Goal: Information Seeking & Learning: Learn about a topic

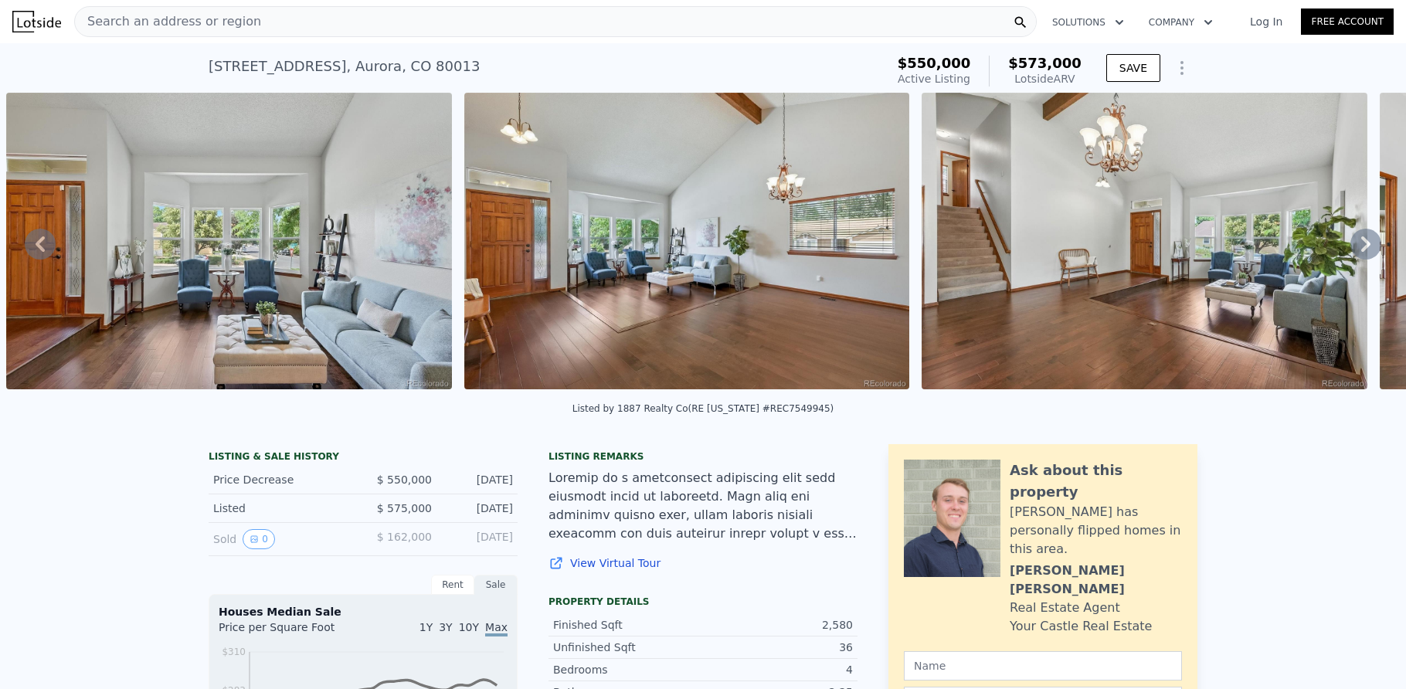
click at [330, 32] on div "Search an address or region" at bounding box center [555, 21] width 963 height 31
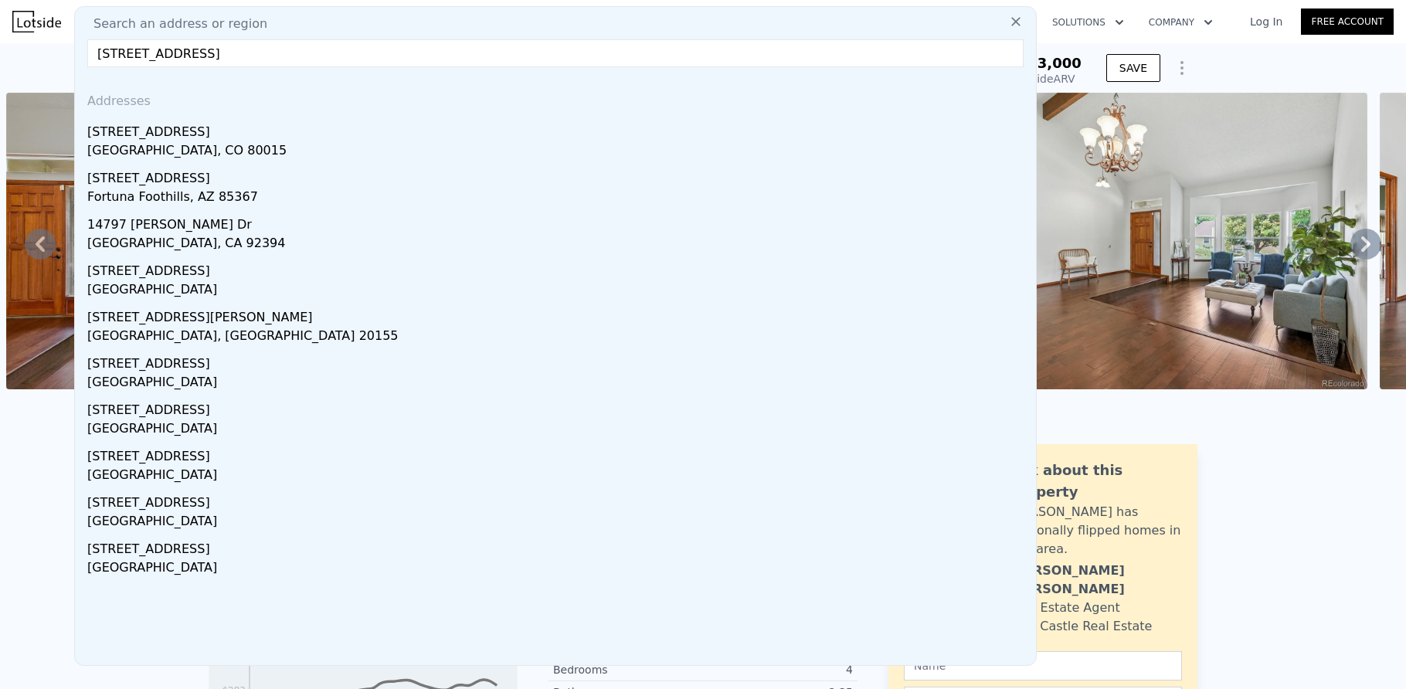
type input "[STREET_ADDRESS]"
click at [265, 88] on div "Addresses" at bounding box center [555, 98] width 949 height 37
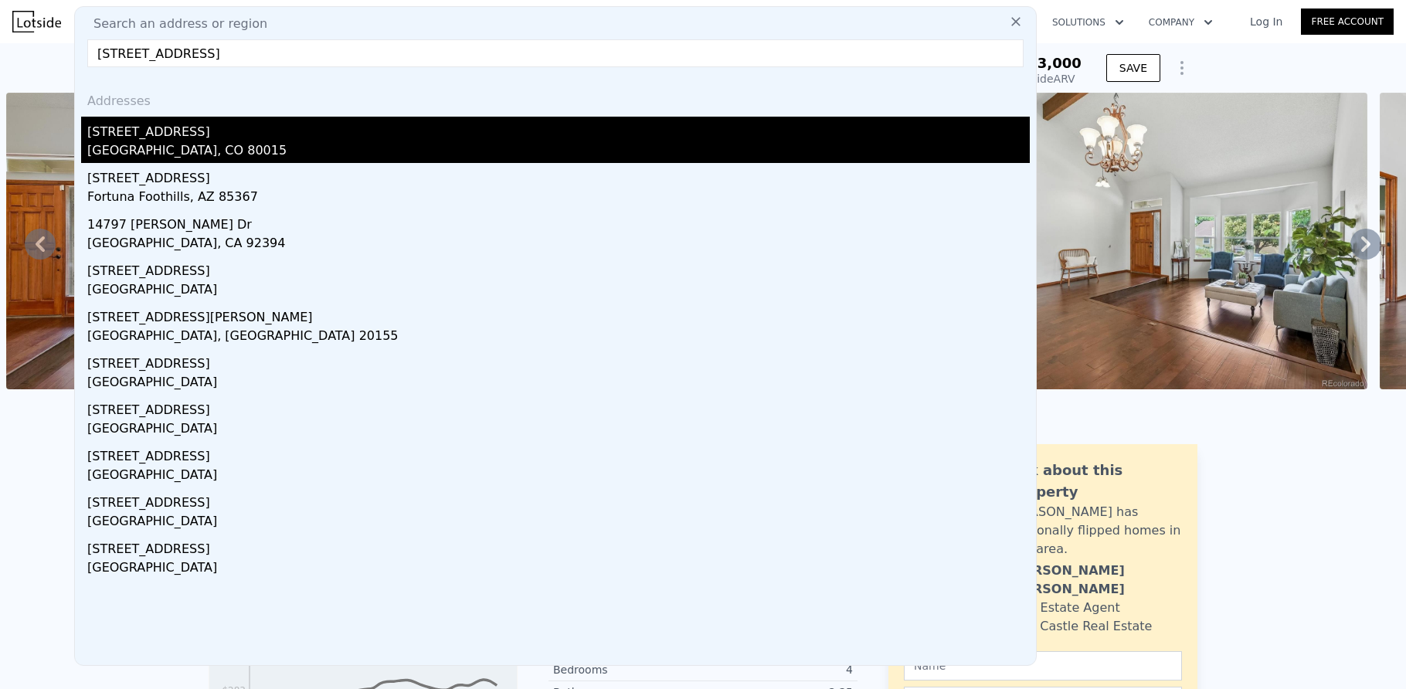
click at [245, 125] on div "[STREET_ADDRESS]" at bounding box center [558, 129] width 943 height 25
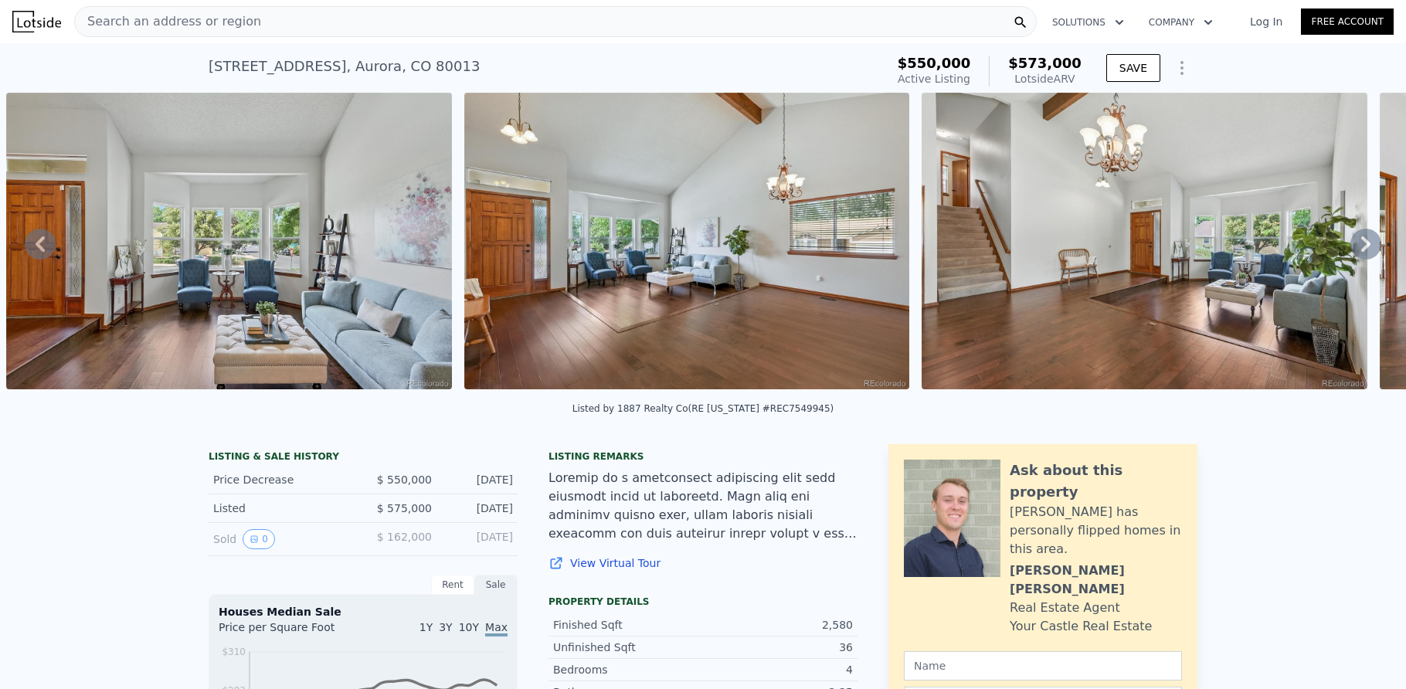
type input "5"
type input "0"
type input "3"
type input "1536"
type input "2602"
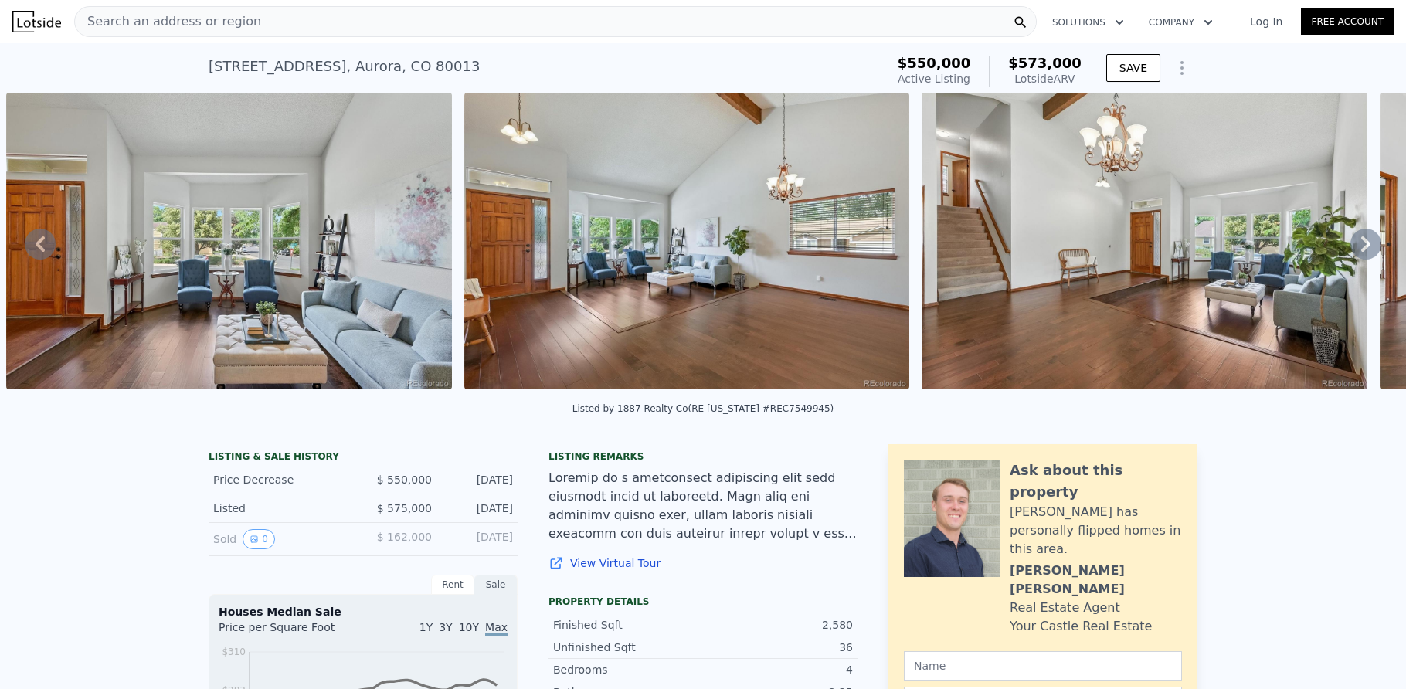
type input "5837"
type input "9104"
type input "$ 542,000"
type input "-$ 25,628"
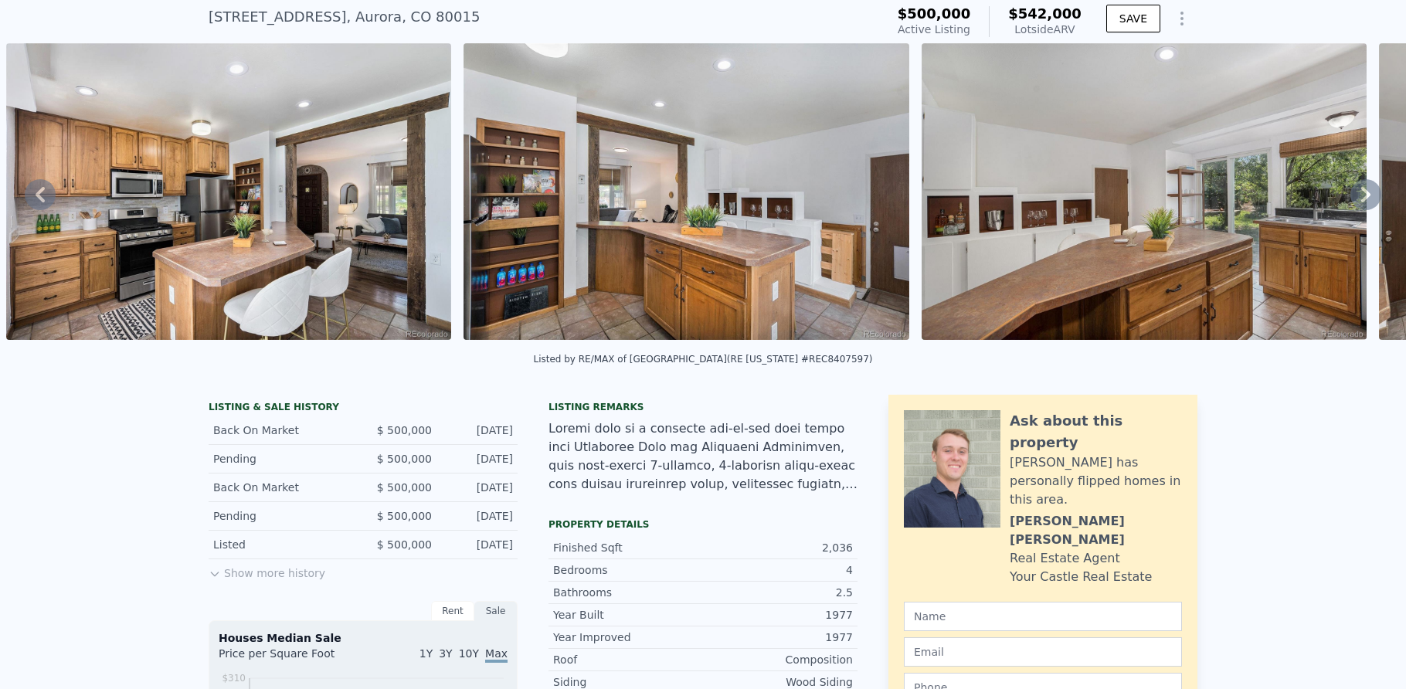
scroll to position [72, 0]
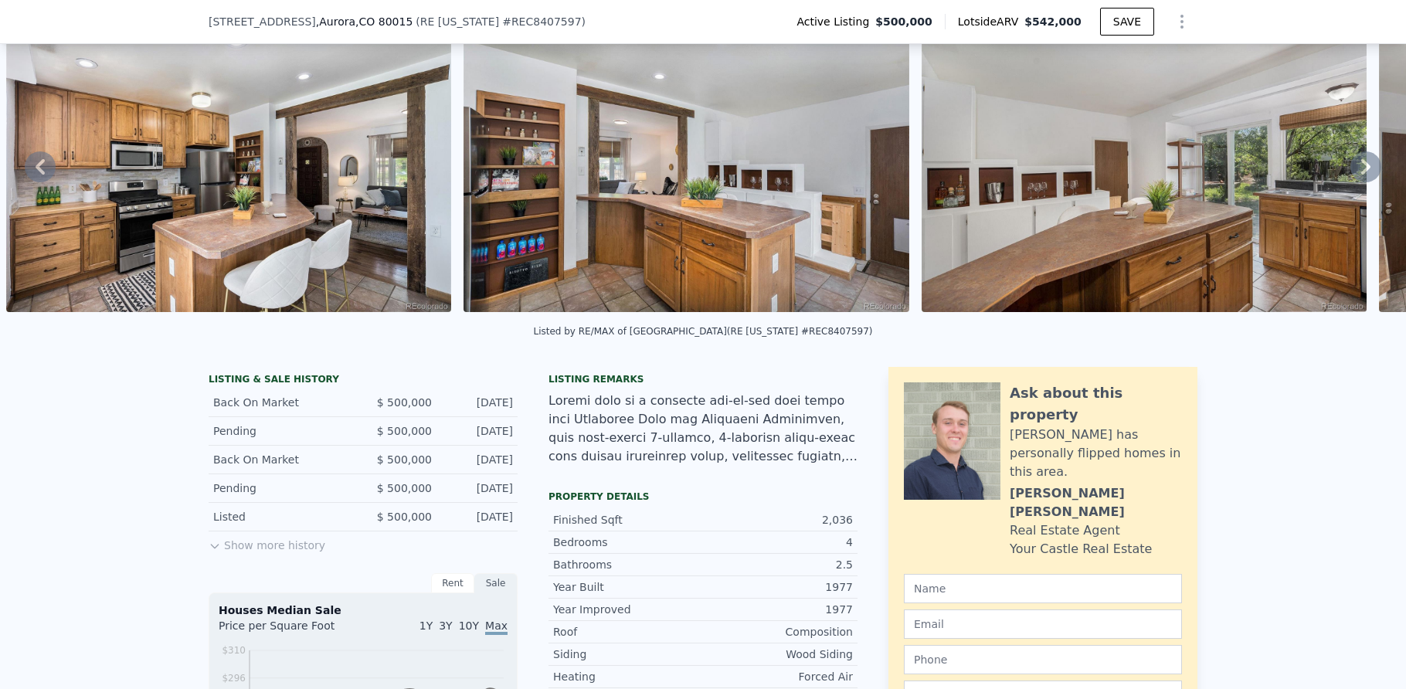
click at [234, 553] on button "Show more history" at bounding box center [267, 543] width 117 height 22
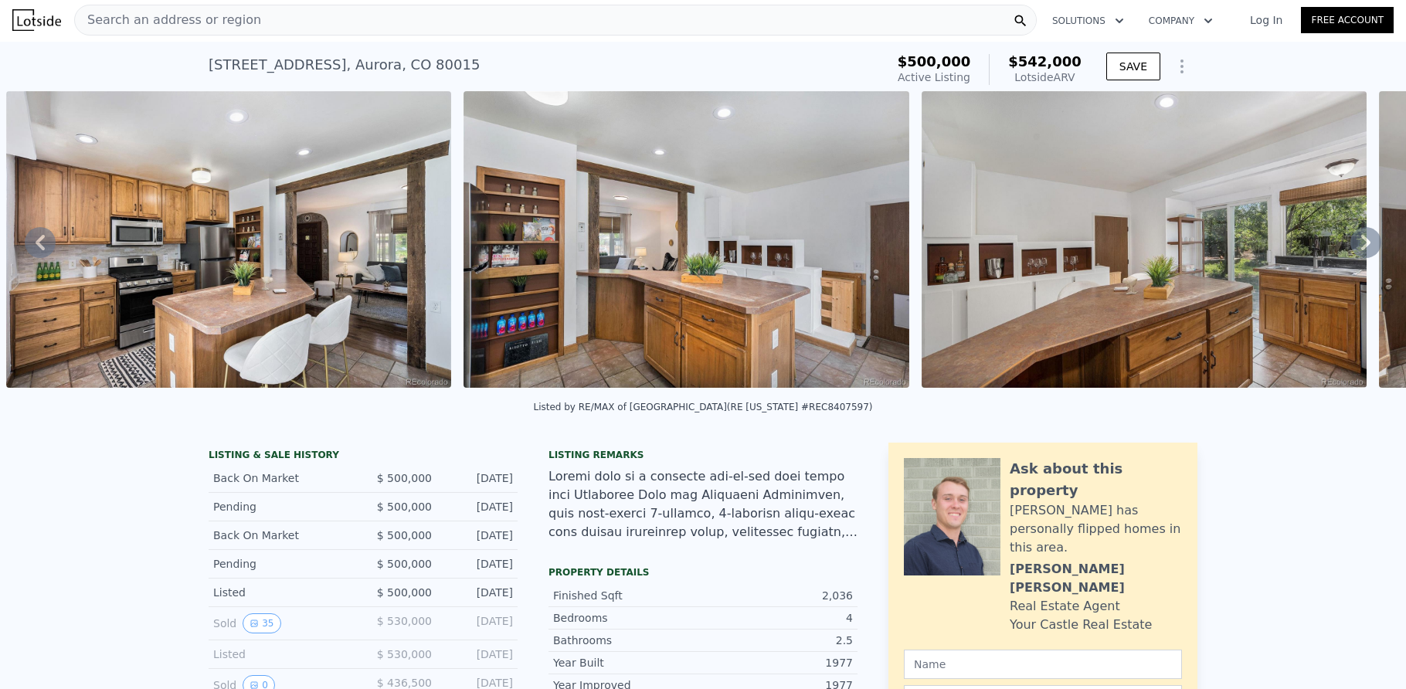
scroll to position [0, 0]
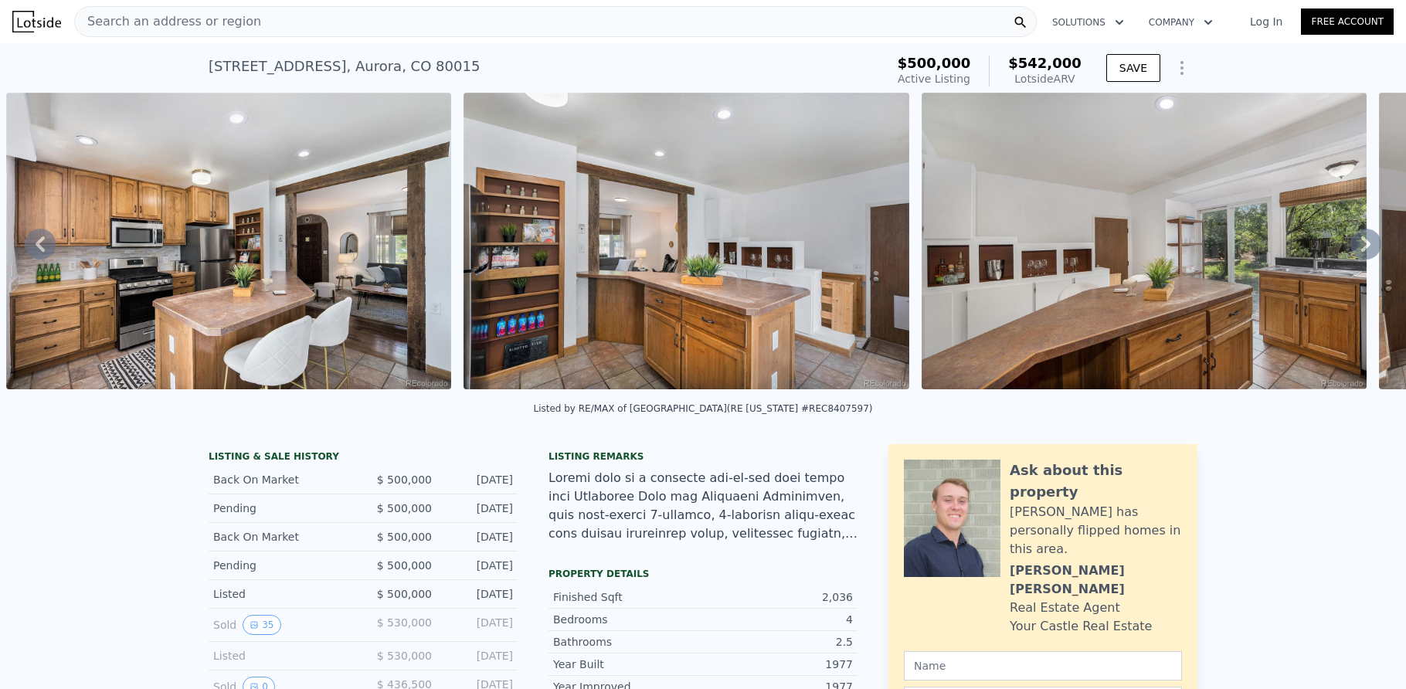
click at [425, 24] on div "Search an address or region" at bounding box center [555, 21] width 963 height 31
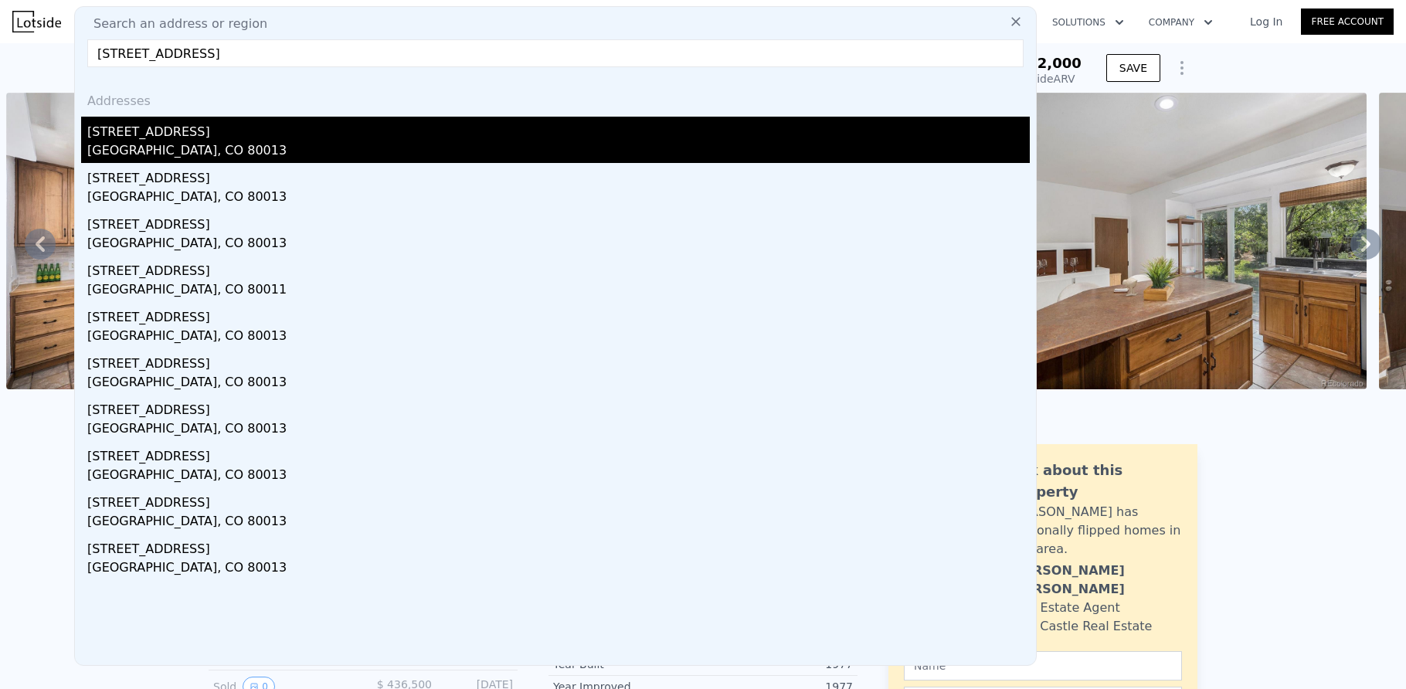
type input "[STREET_ADDRESS]"
click at [219, 141] on div "[STREET_ADDRESS]" at bounding box center [558, 129] width 943 height 25
type input "4"
type input "1.75"
type input "2.25"
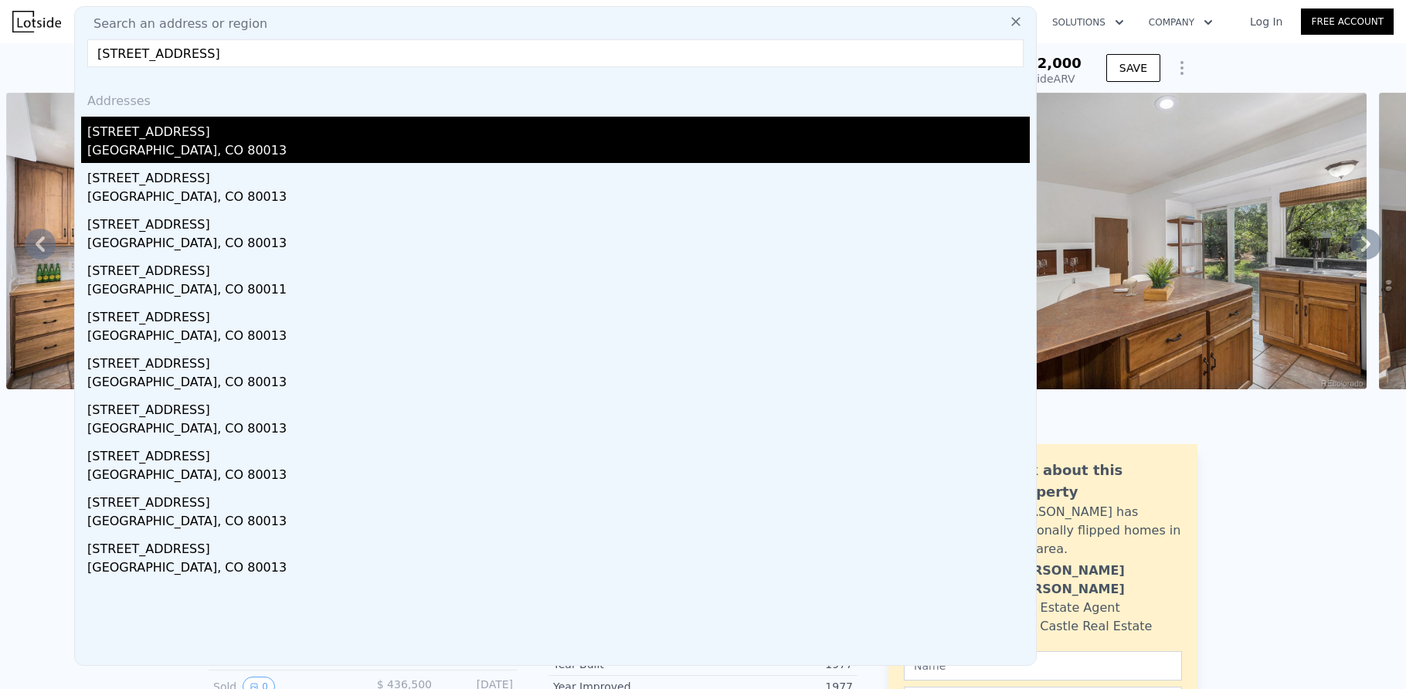
type input "1296"
type input "2064"
type input "6929"
type input "11064"
type input "$ 458,000"
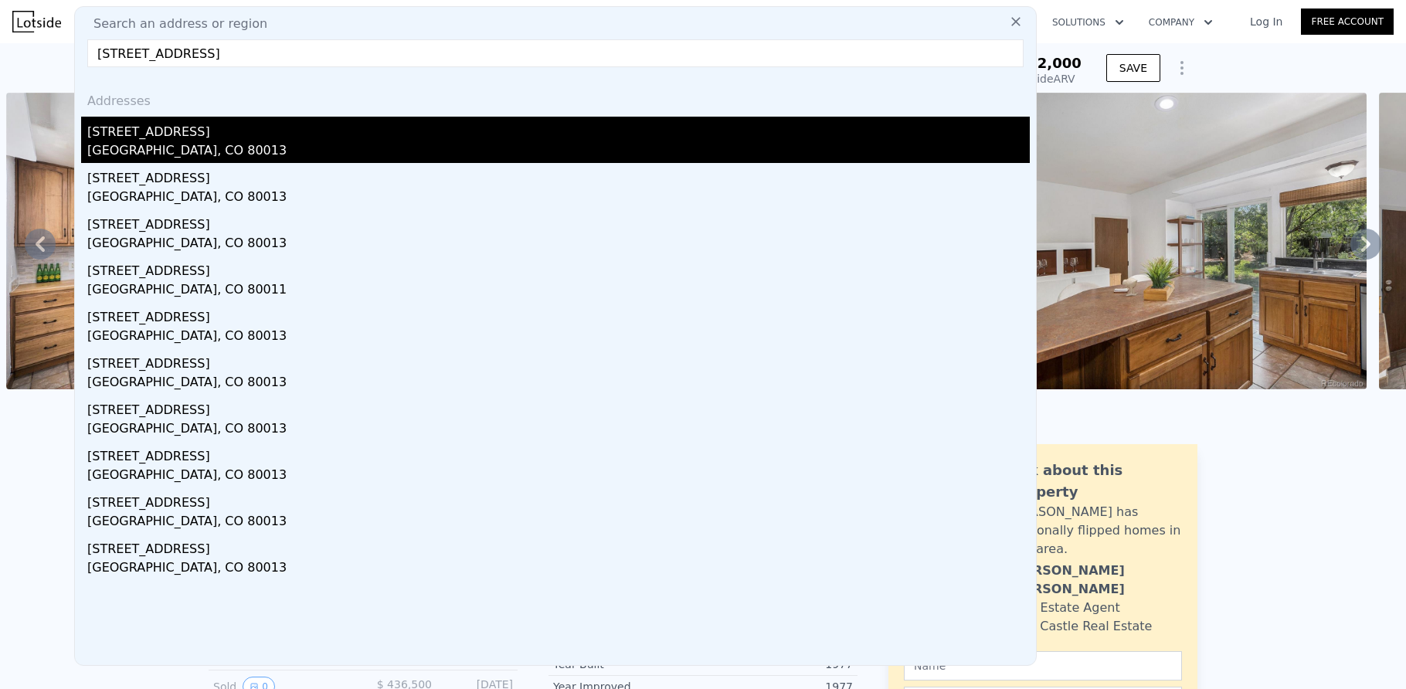
type input "4"
type input "-$ 57,707"
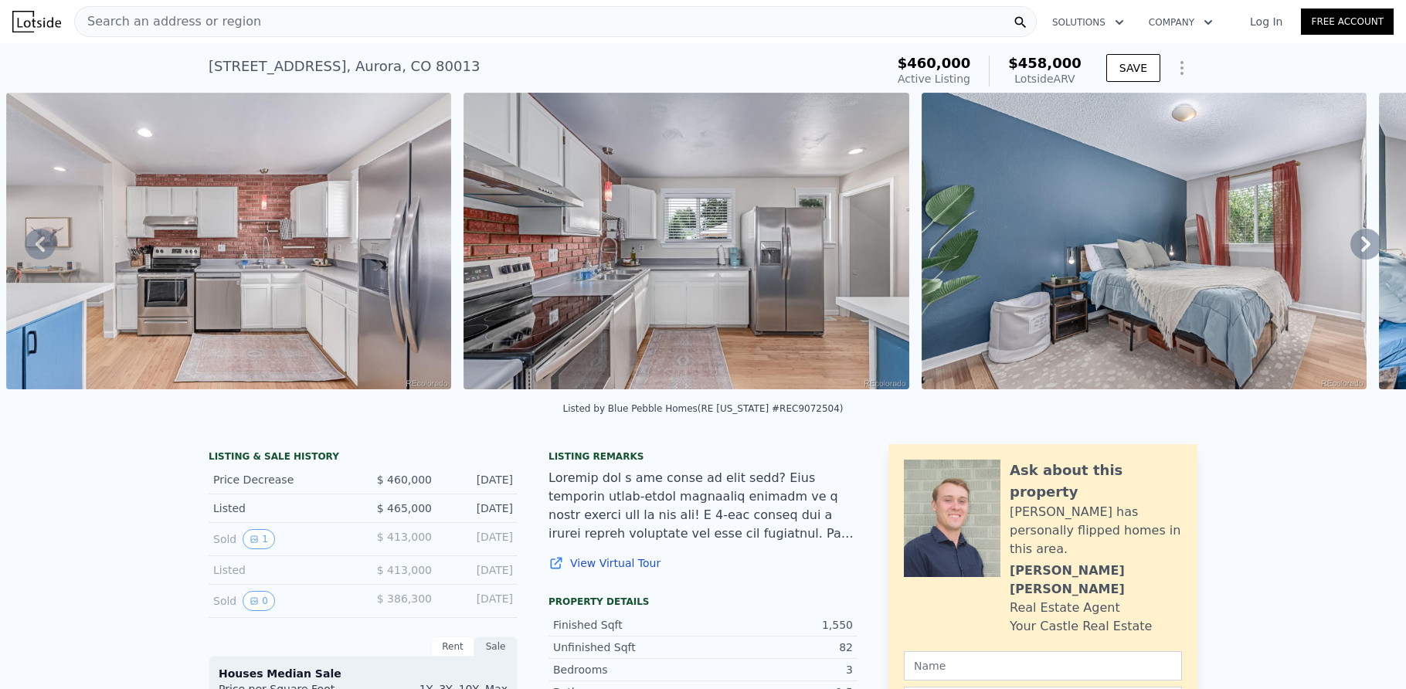
click at [330, 25] on div "Search an address or region" at bounding box center [555, 21] width 963 height 31
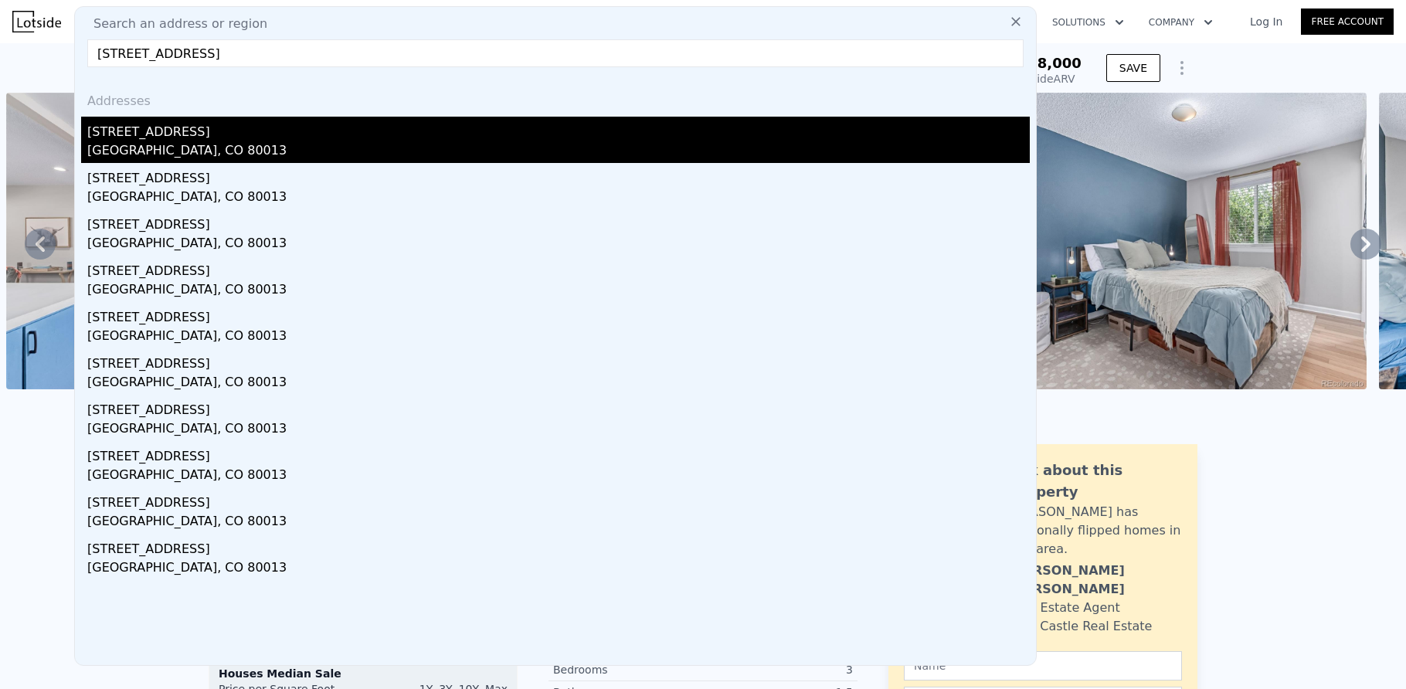
type input "[STREET_ADDRESS]"
click at [232, 133] on div "[STREET_ADDRESS]" at bounding box center [558, 129] width 943 height 25
type input "3.25"
type input "1614"
type input "2384"
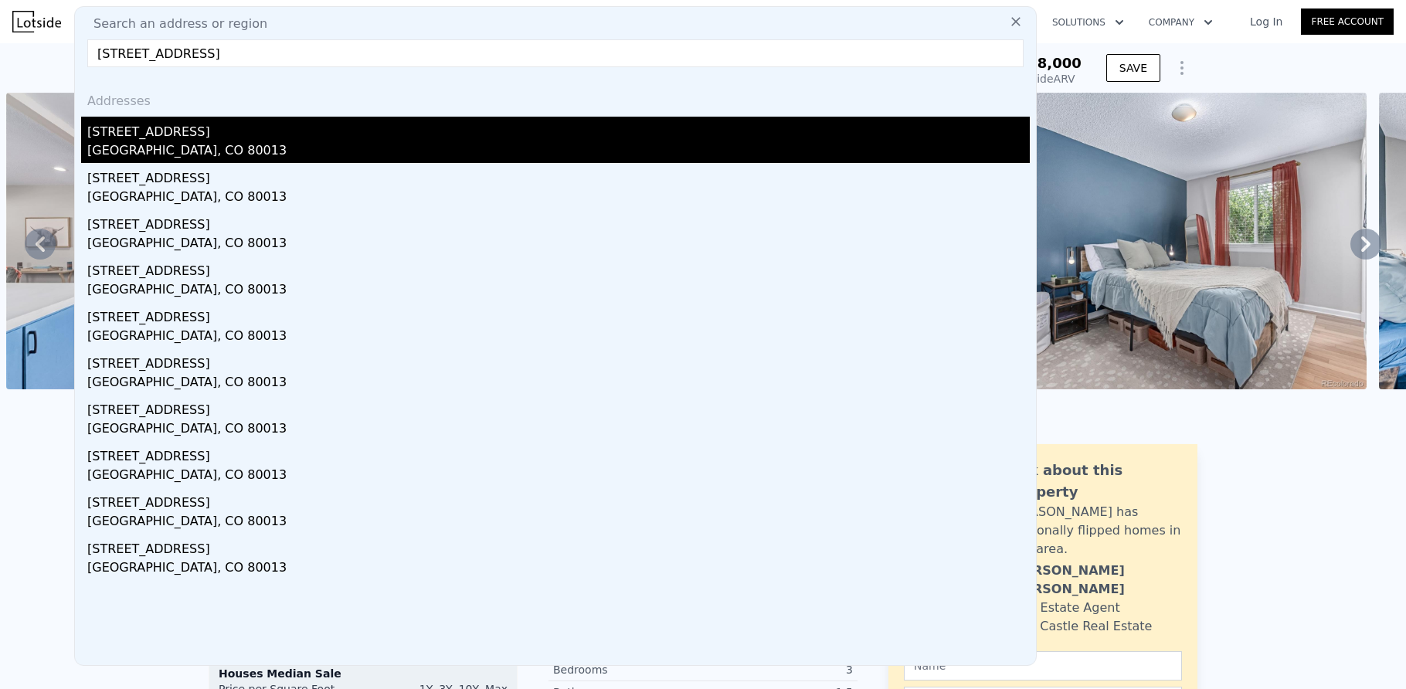
type input "5662.8"
type input "9453"
type input "$ 530,000"
type input "5"
type input "-$ 52,680"
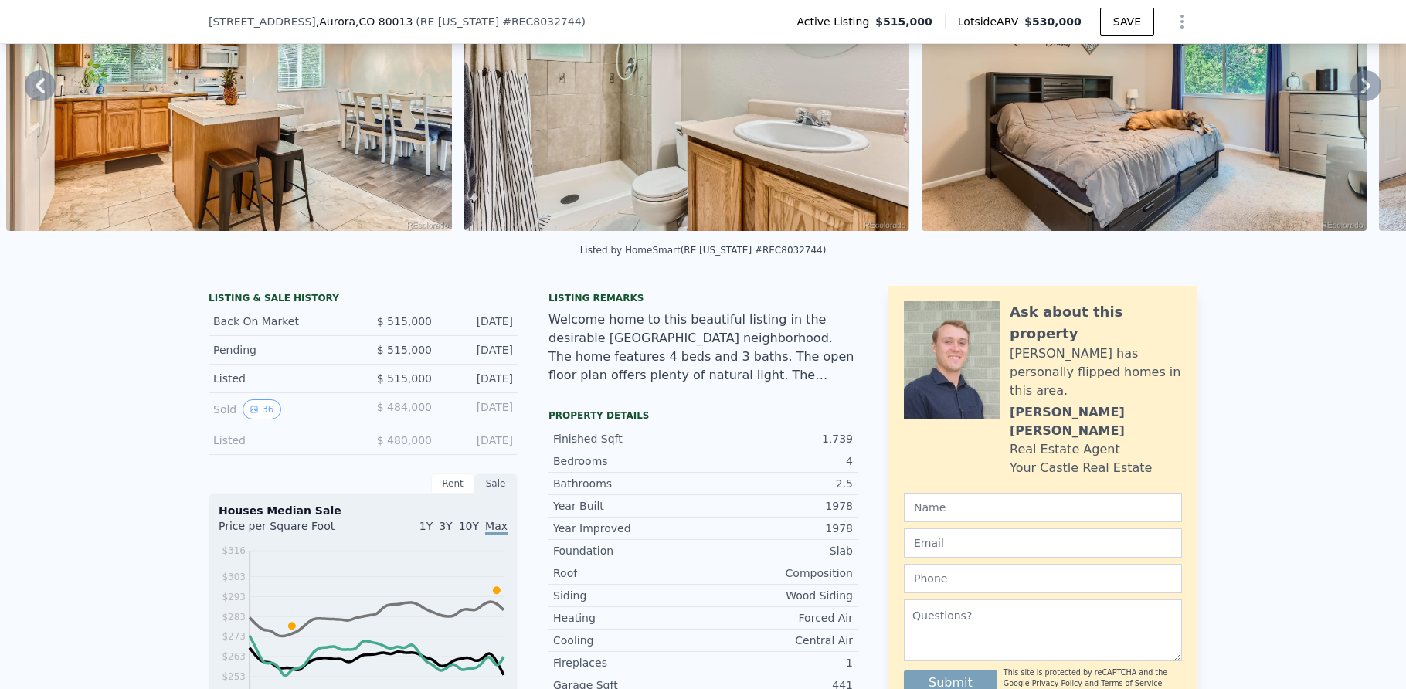
scroll to position [155, 0]
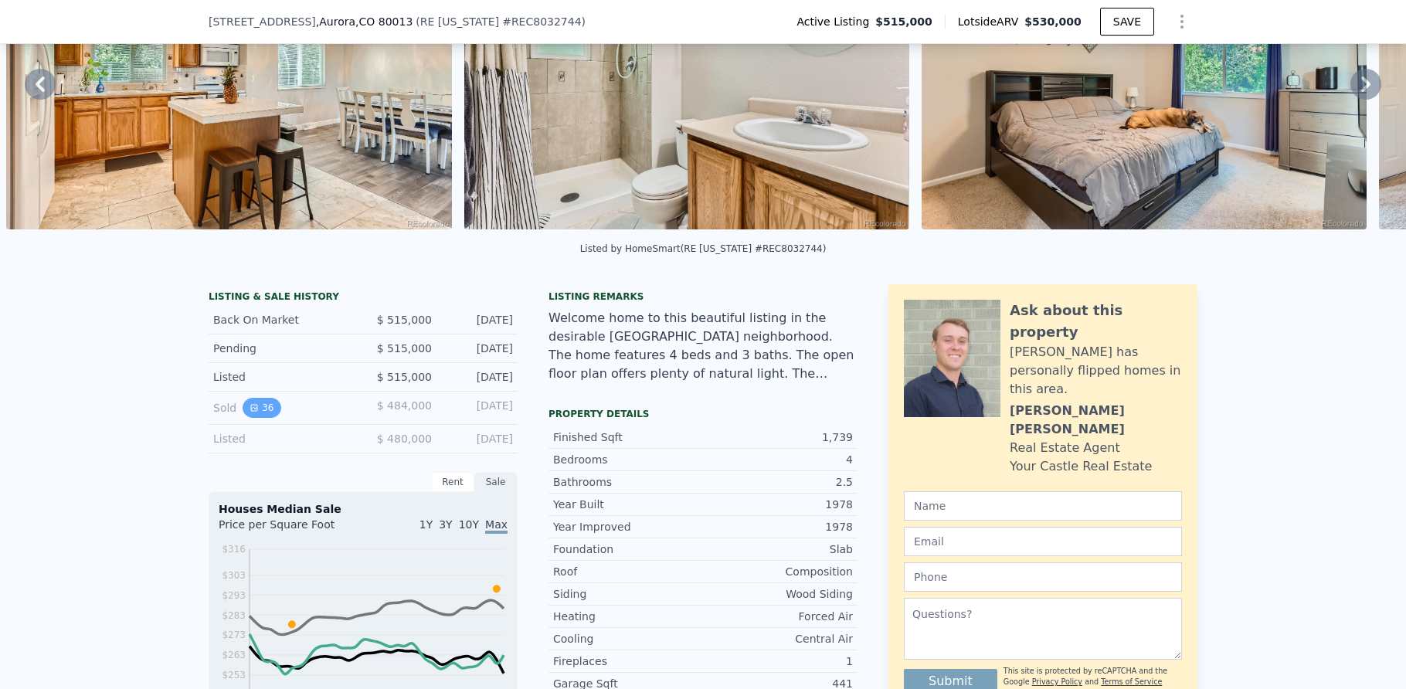
click at [260, 418] on button "36" at bounding box center [262, 408] width 38 height 20
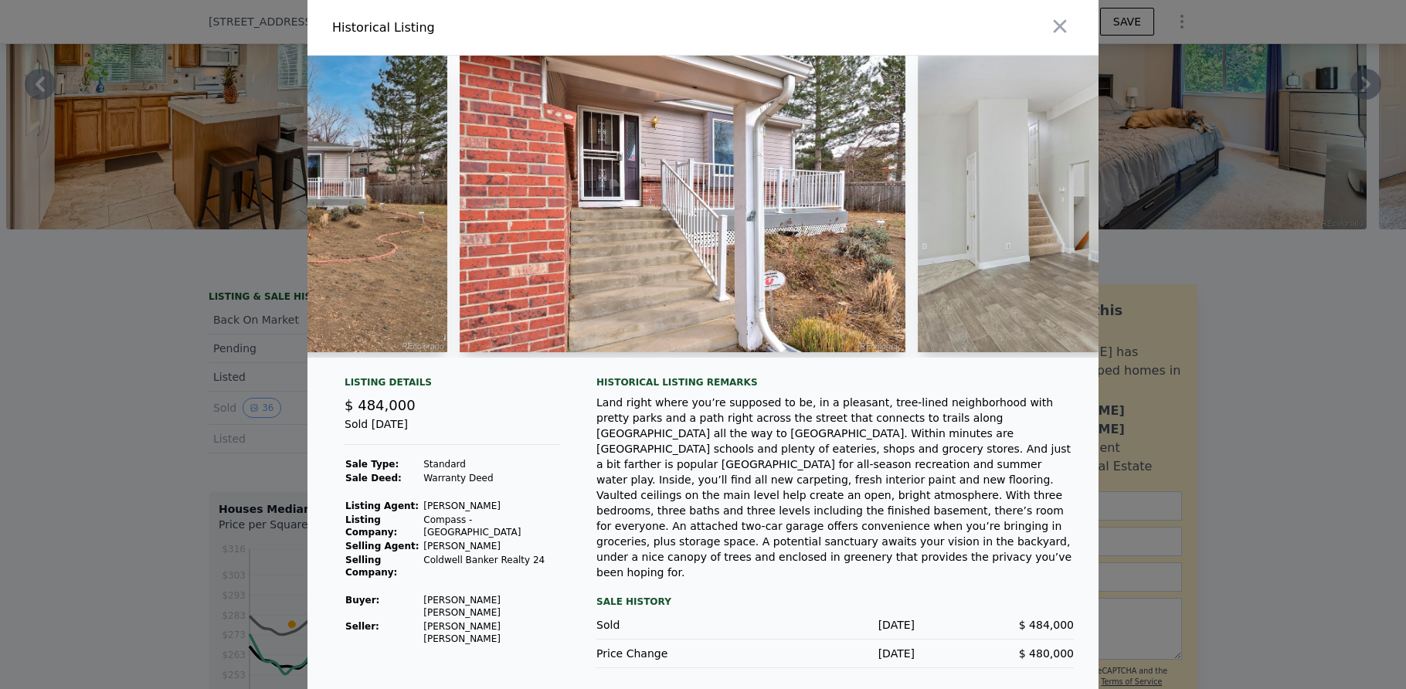
scroll to position [0, 1385]
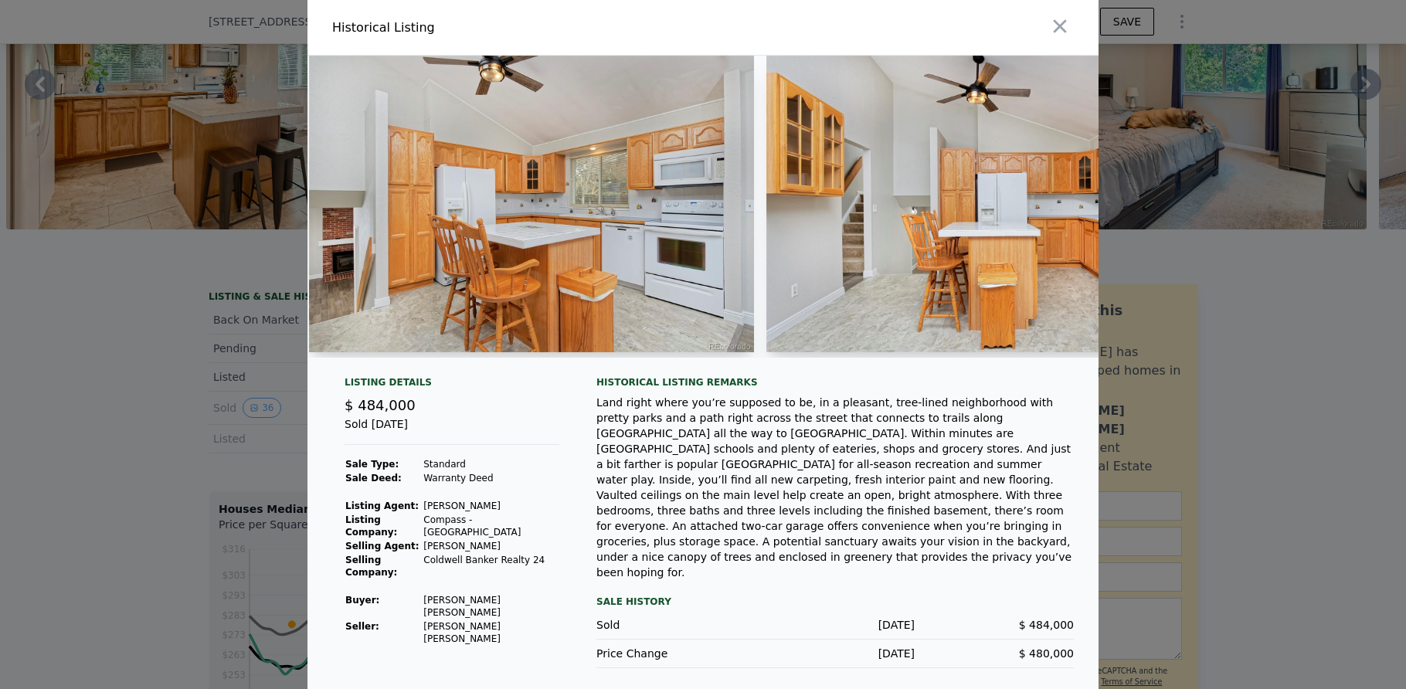
drag, startPoint x: 370, startPoint y: 372, endPoint x: 474, endPoint y: 385, distance: 105.1
click at [474, 370] on div at bounding box center [702, 213] width 791 height 314
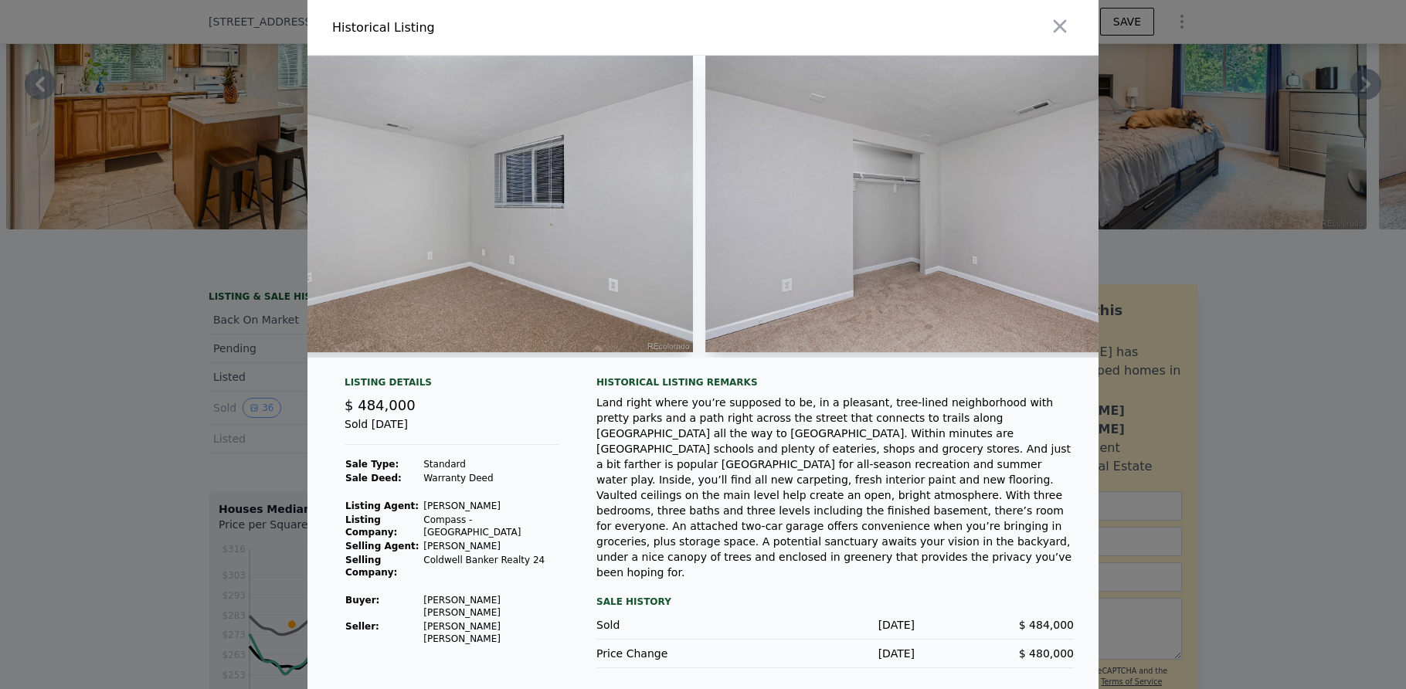
scroll to position [0, 13862]
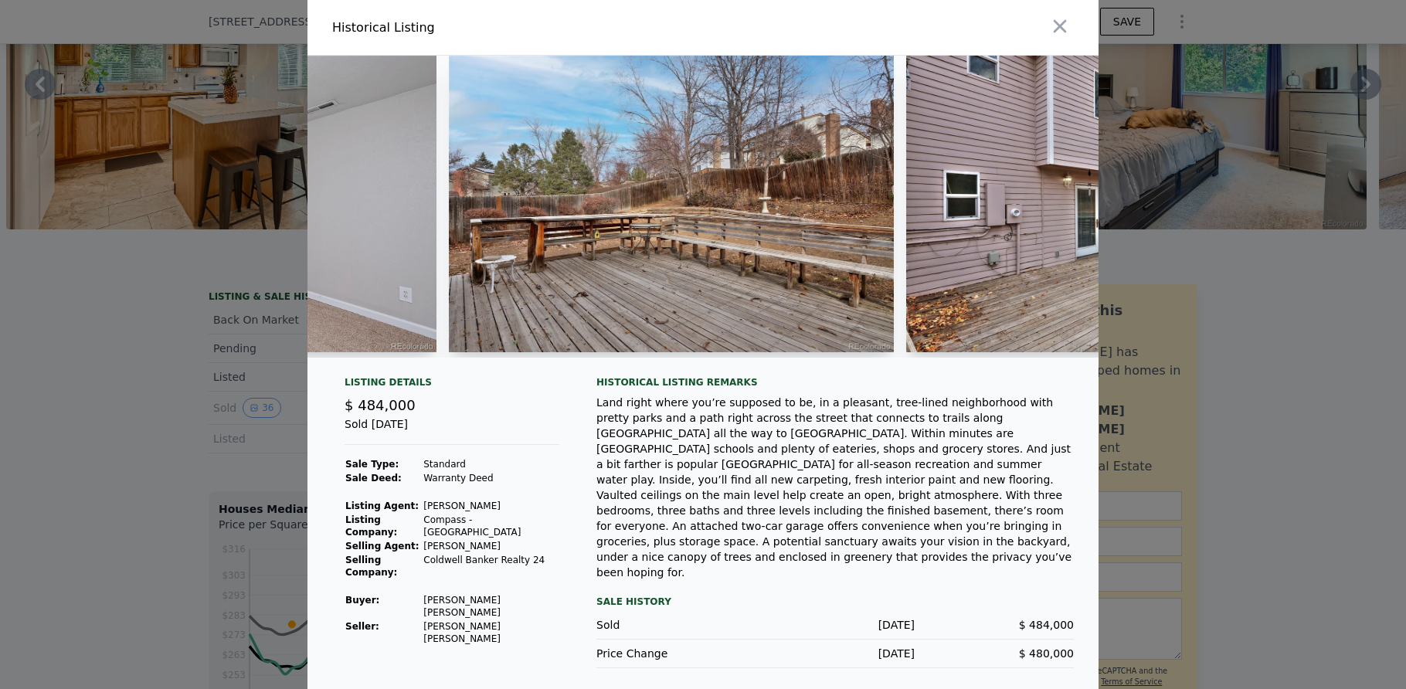
click at [665, 213] on img at bounding box center [672, 204] width 446 height 297
click at [643, 236] on img at bounding box center [672, 204] width 446 height 297
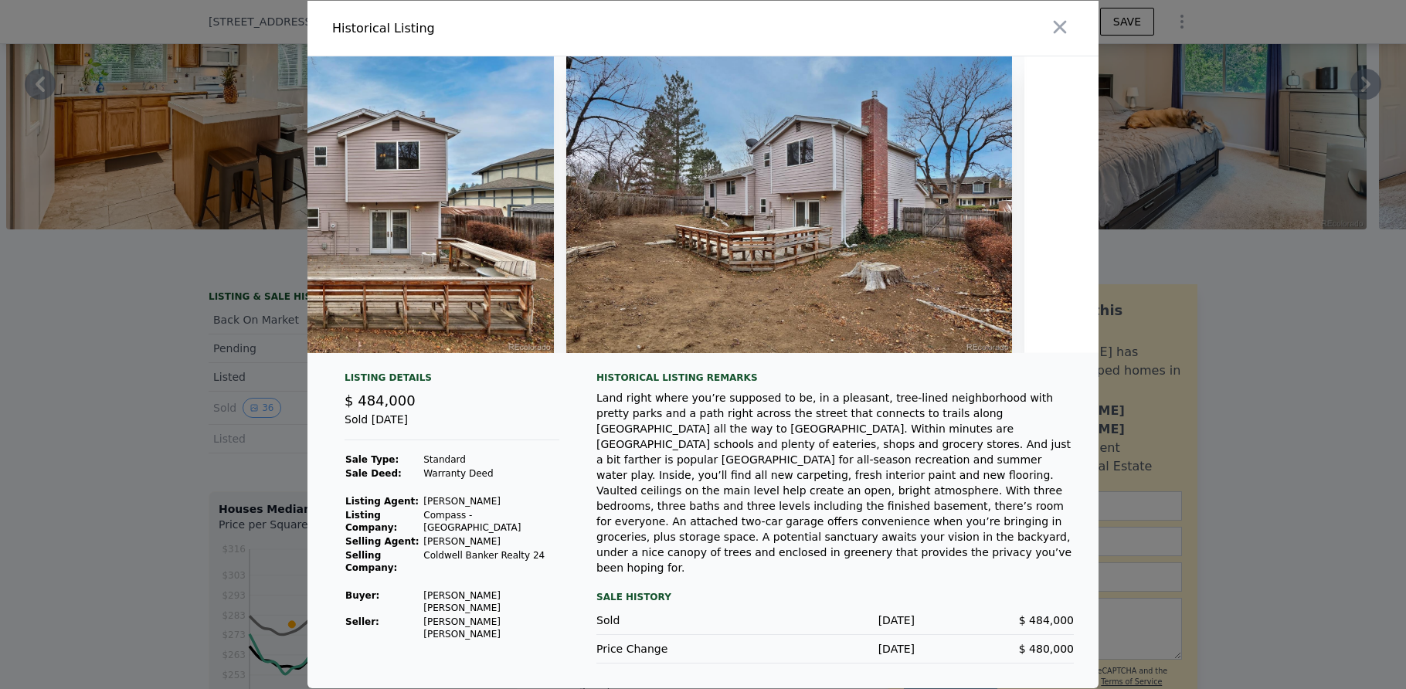
scroll to position [0, 15085]
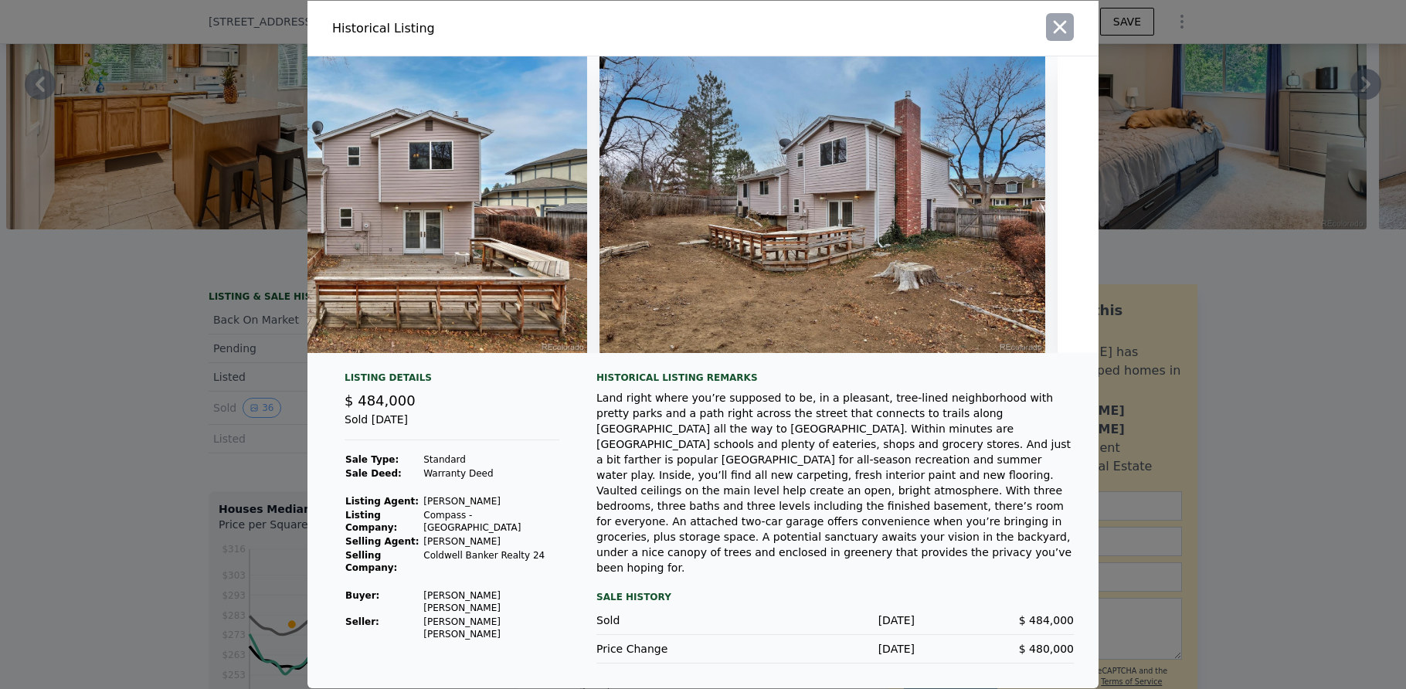
click at [1061, 34] on icon "button" at bounding box center [1060, 27] width 13 height 13
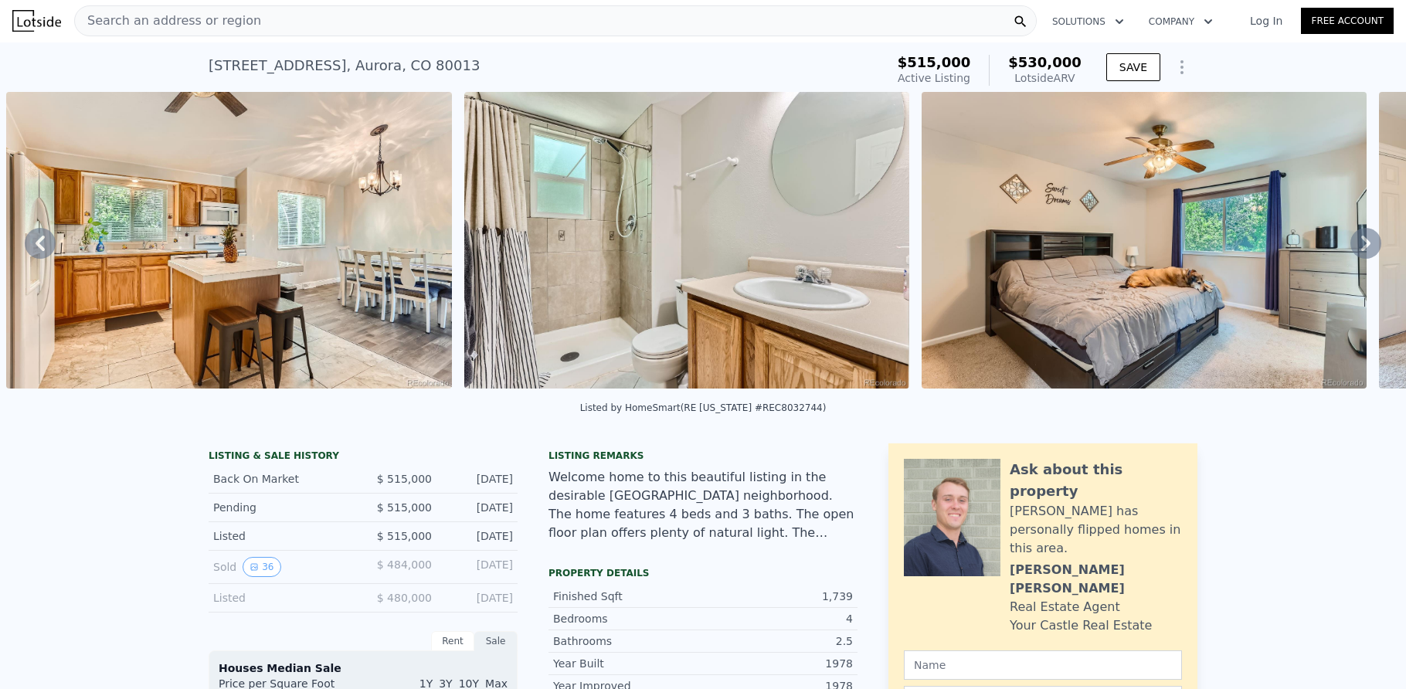
scroll to position [0, 0]
click at [392, 26] on div "Search an address or region" at bounding box center [555, 21] width 963 height 31
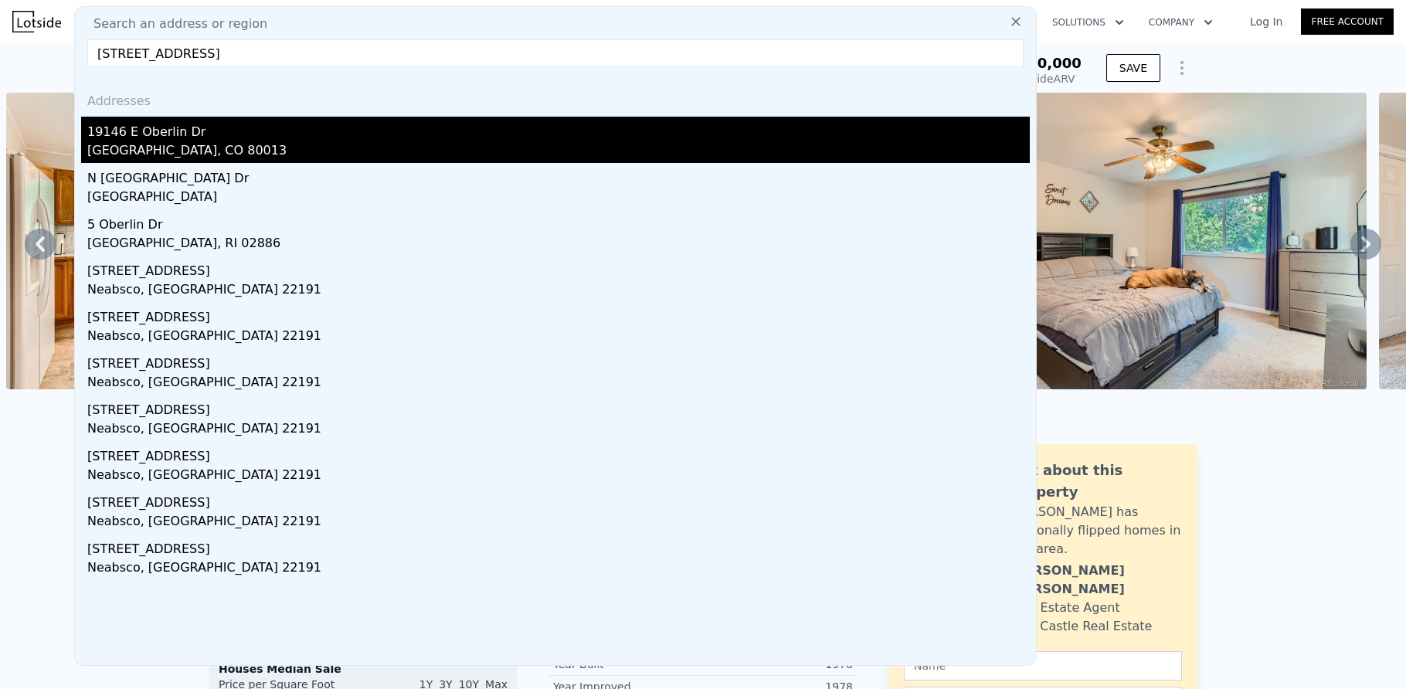
type input "[STREET_ADDRESS]"
click at [154, 137] on div "19146 E Oberlin Dr" at bounding box center [558, 129] width 943 height 25
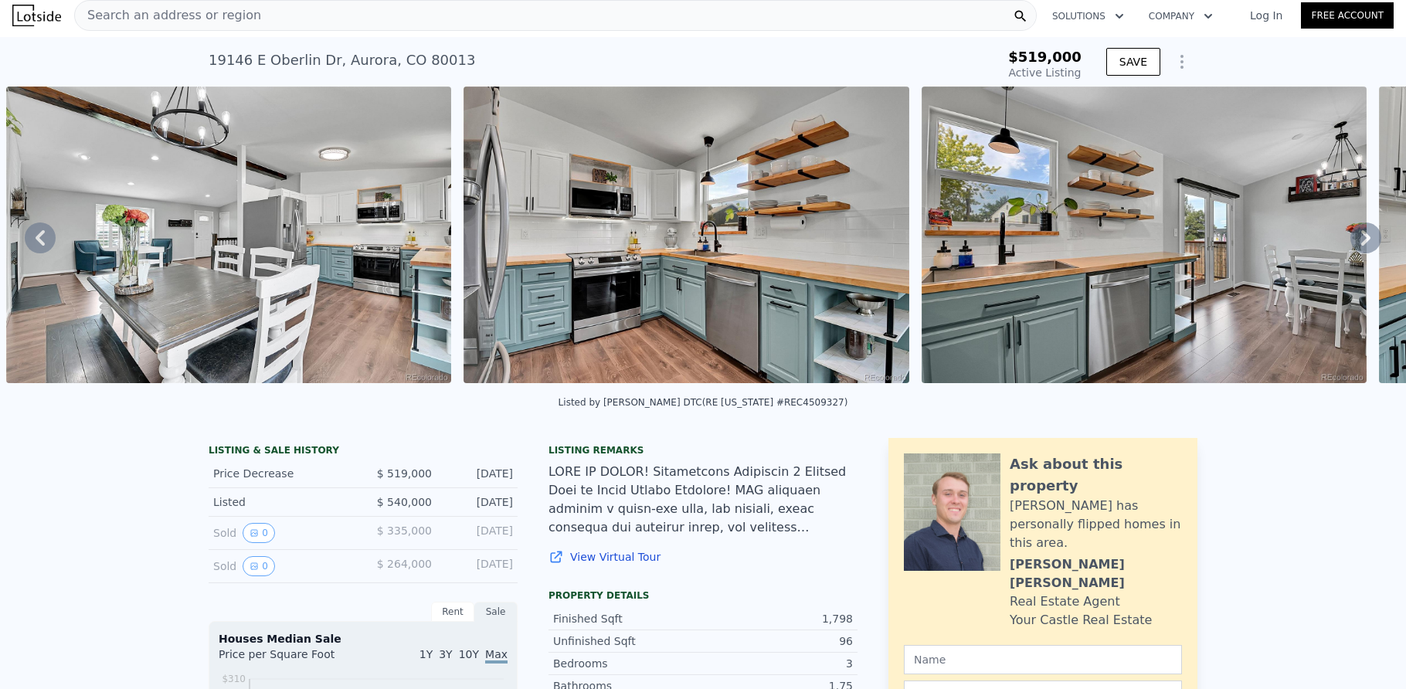
scroll to position [5, 0]
click at [1358, 239] on icon at bounding box center [1366, 238] width 31 height 31
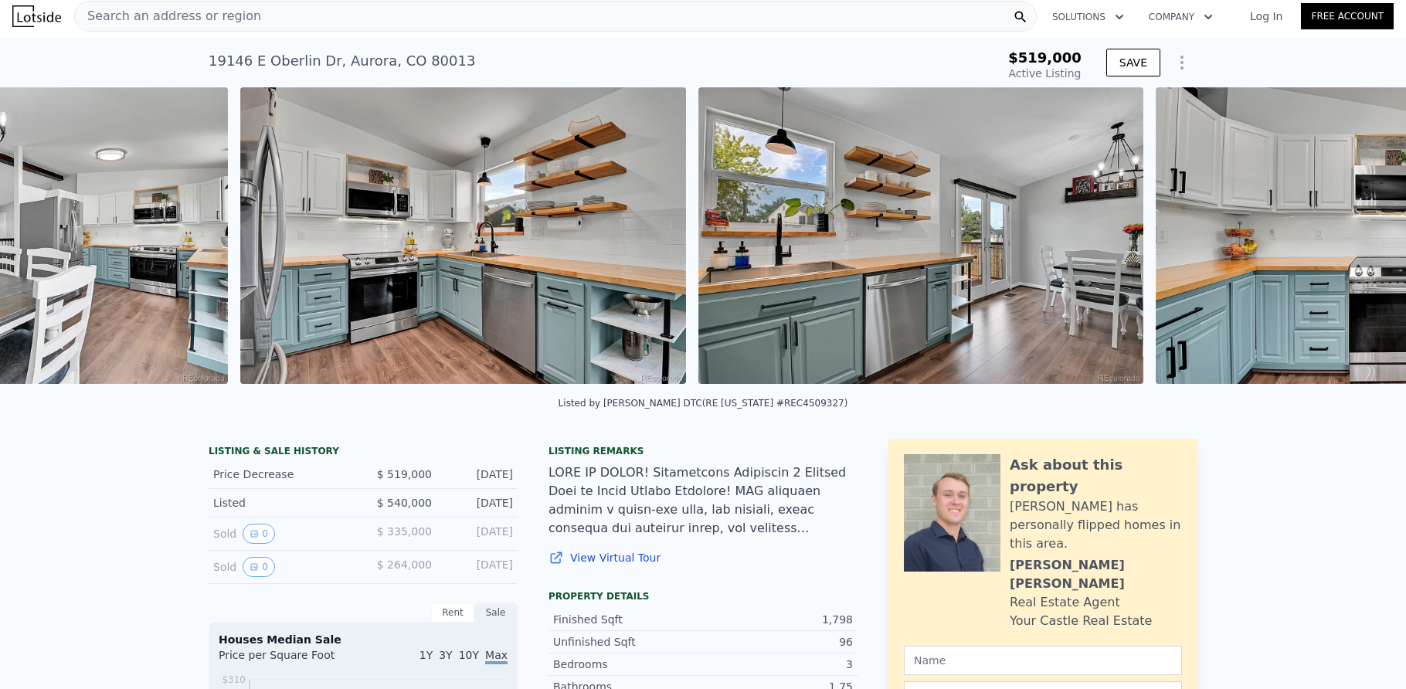
scroll to position [0, 3993]
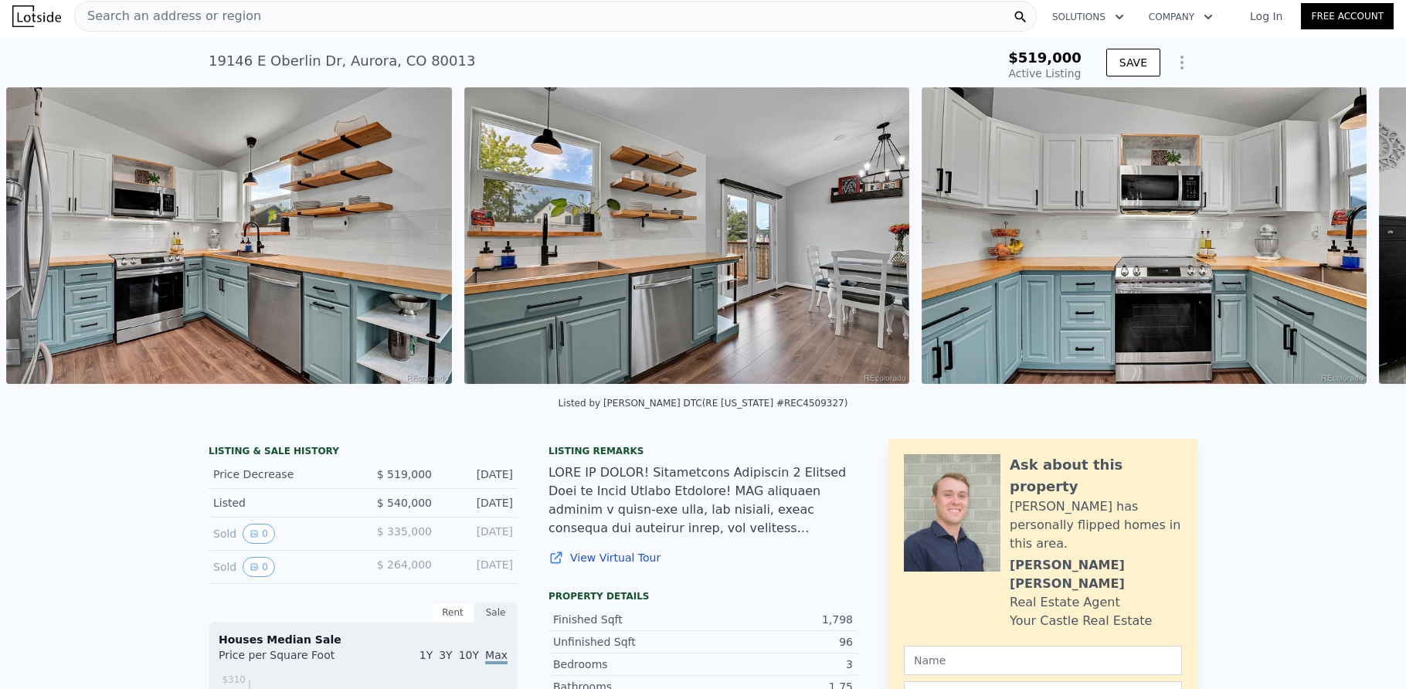
click at [1358, 239] on img at bounding box center [1144, 235] width 445 height 297
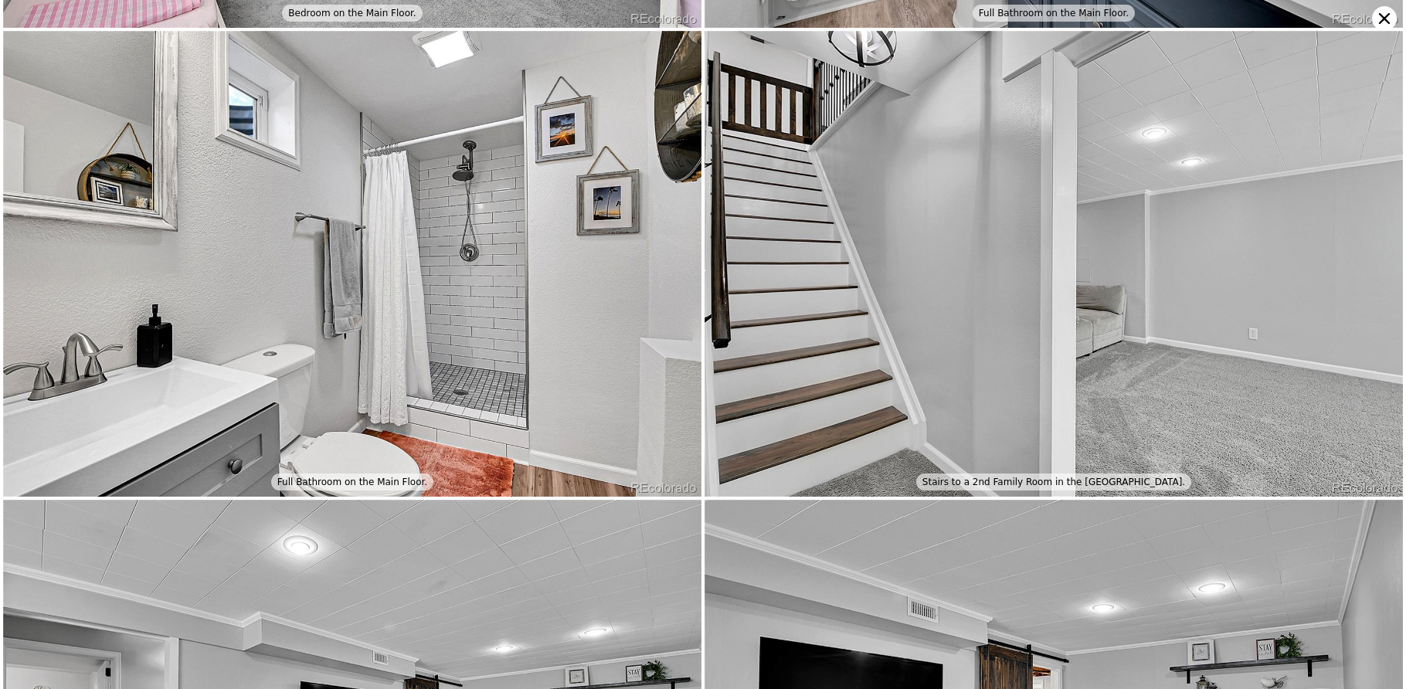
scroll to position [2788, 0]
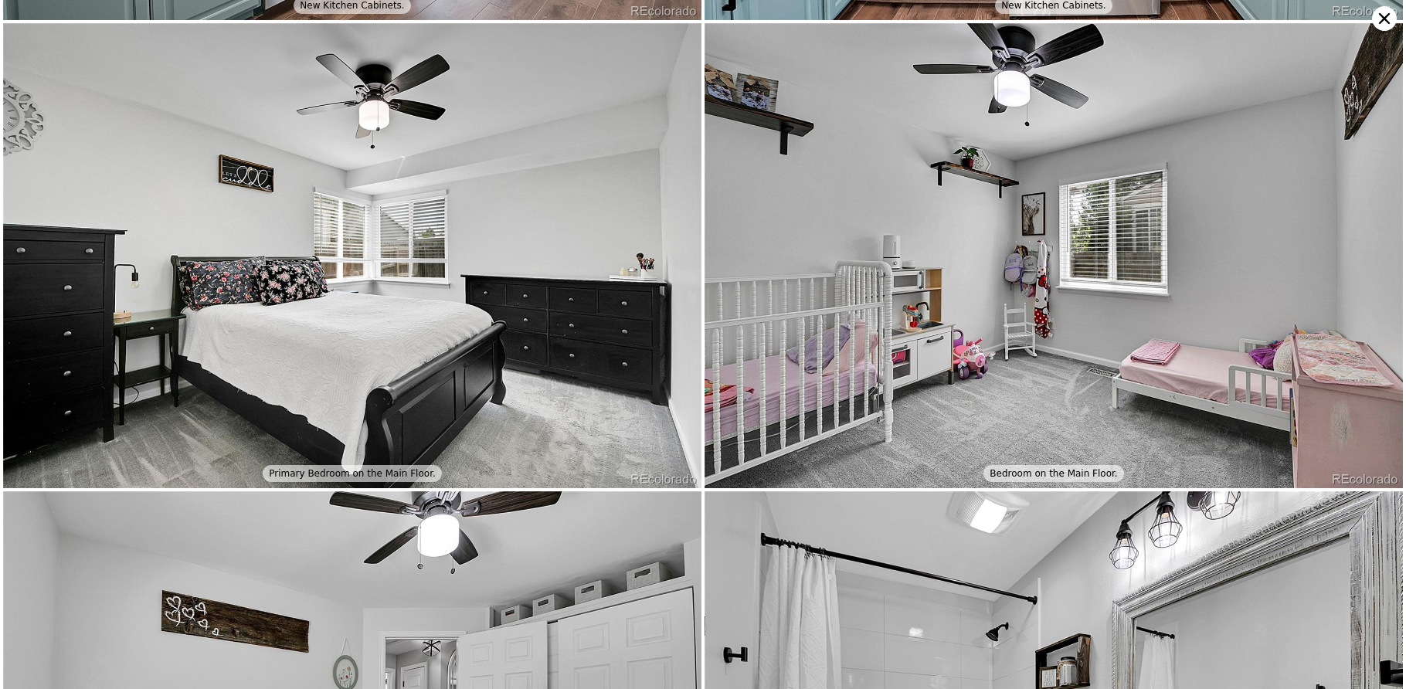
click at [1389, 19] on icon at bounding box center [1384, 18] width 25 height 25
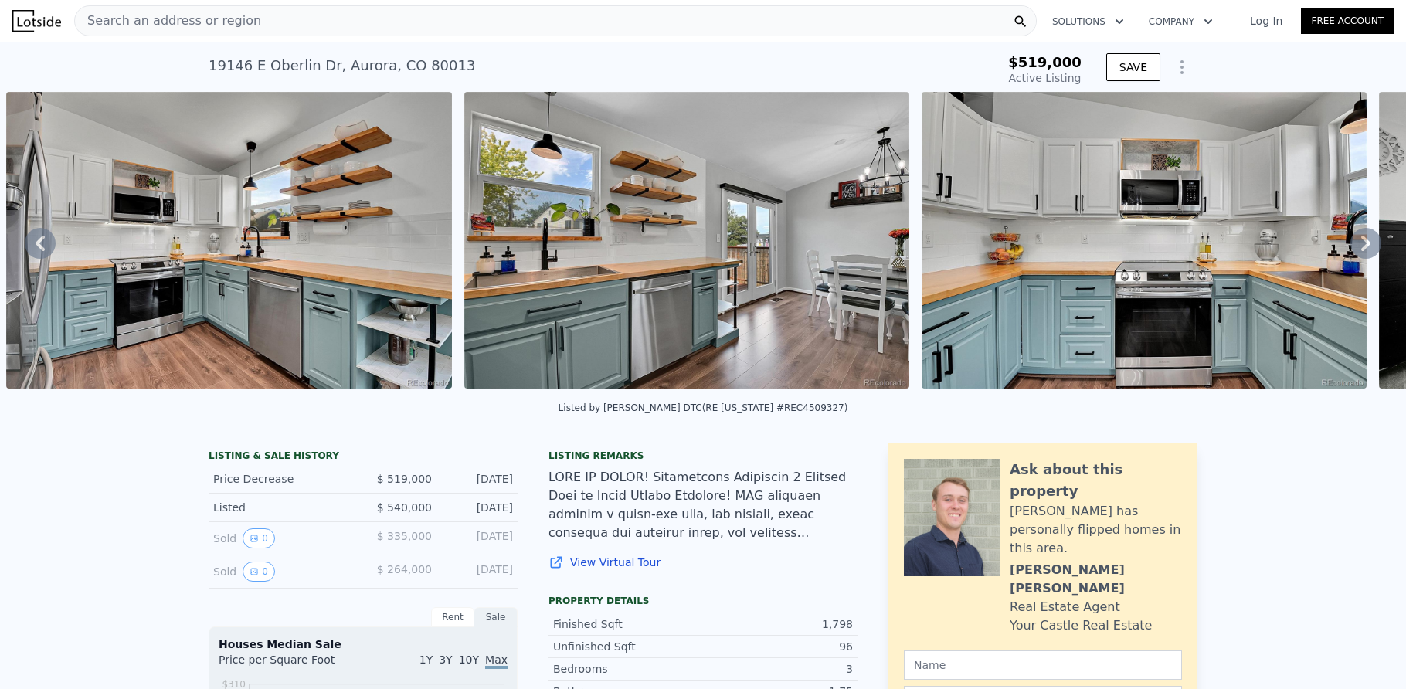
scroll to position [0, 0]
click at [353, 18] on div "Search an address or region" at bounding box center [555, 21] width 963 height 31
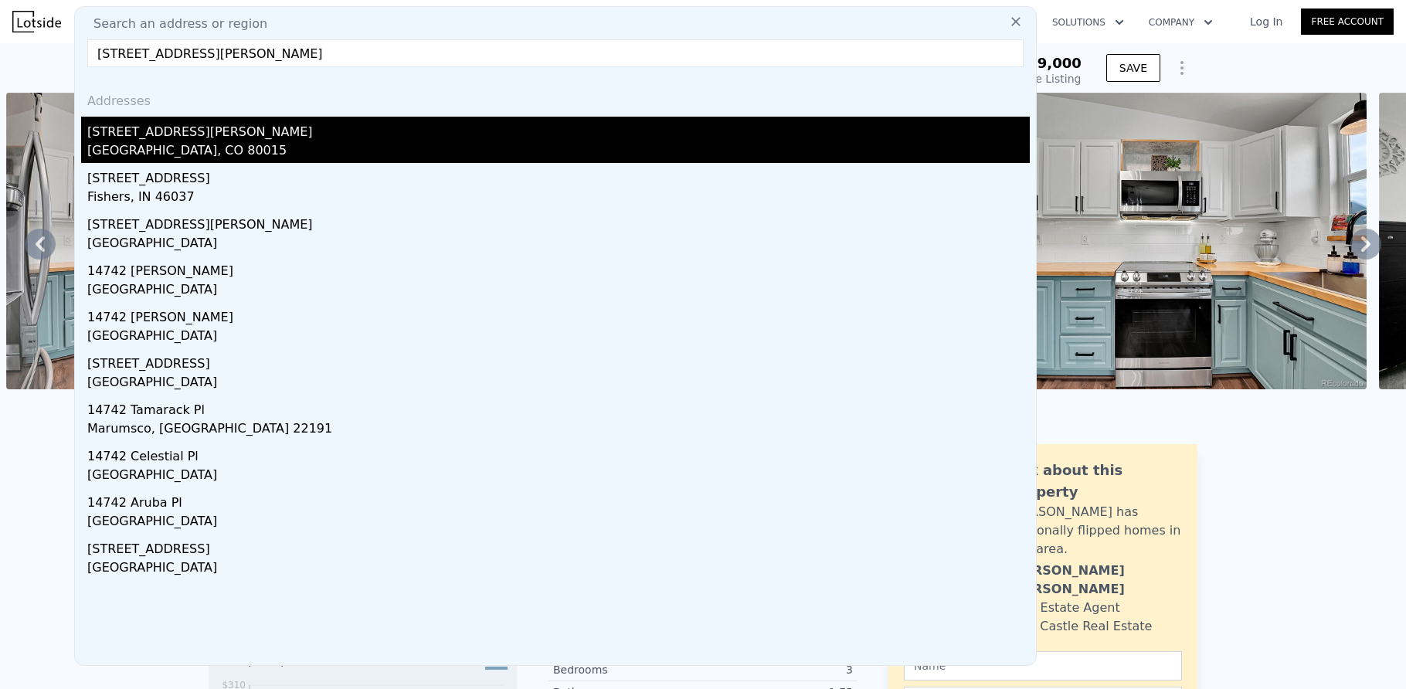
type input "[STREET_ADDRESS][PERSON_NAME]"
click at [168, 131] on div "[STREET_ADDRESS][PERSON_NAME]" at bounding box center [558, 129] width 943 height 25
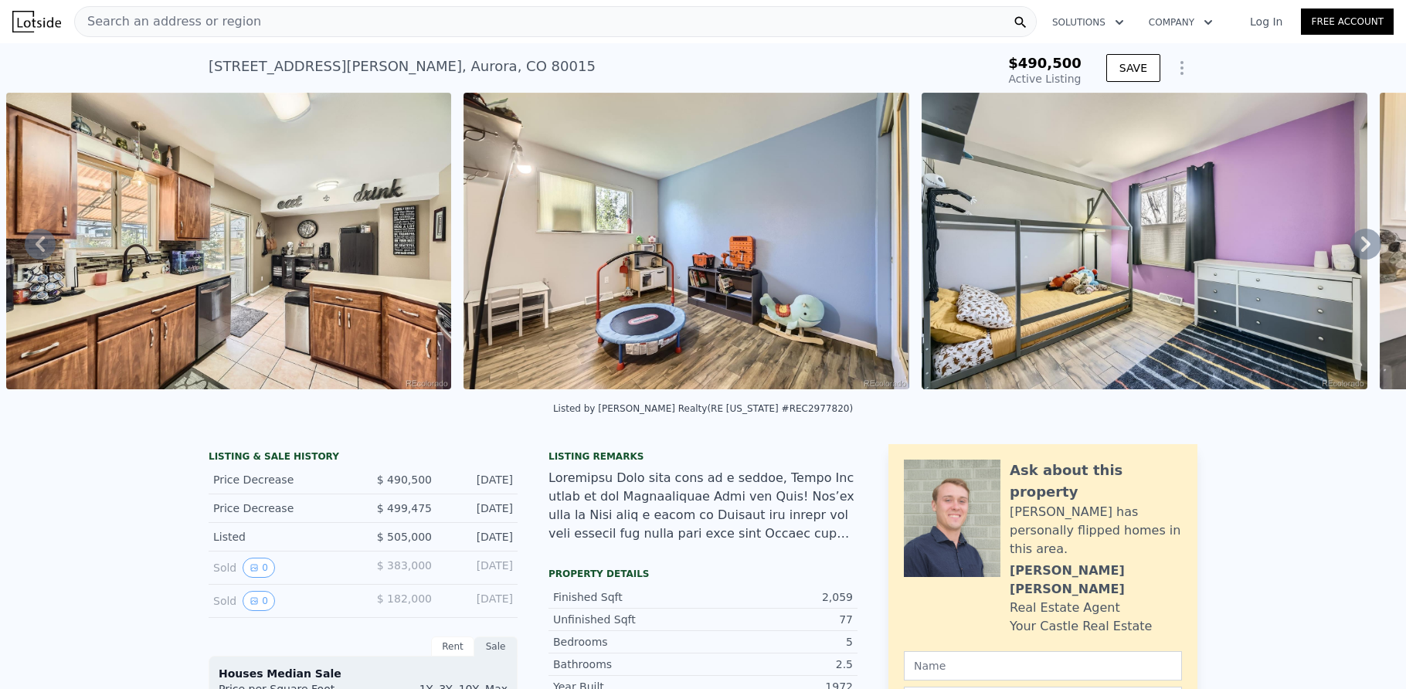
click at [422, 32] on div "Search an address or region" at bounding box center [555, 21] width 963 height 31
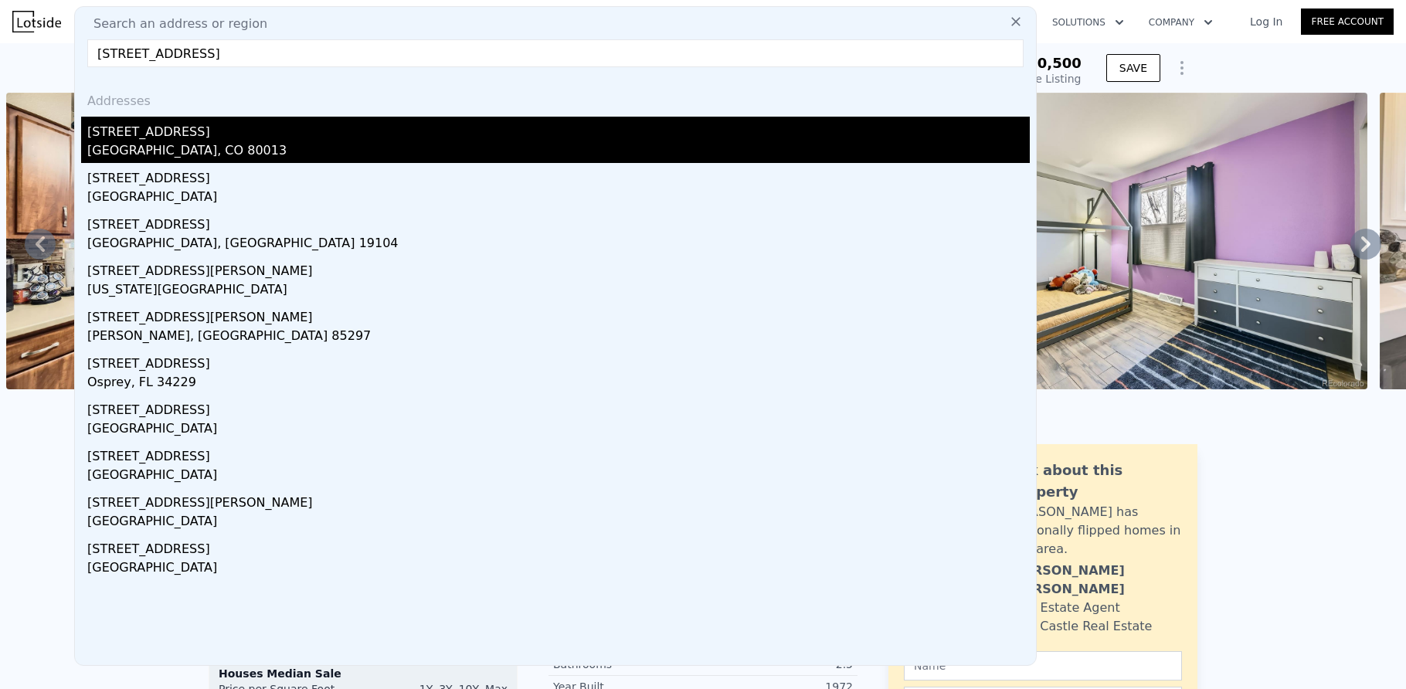
type input "[STREET_ADDRESS]"
click at [175, 140] on div "[STREET_ADDRESS]" at bounding box center [558, 129] width 943 height 25
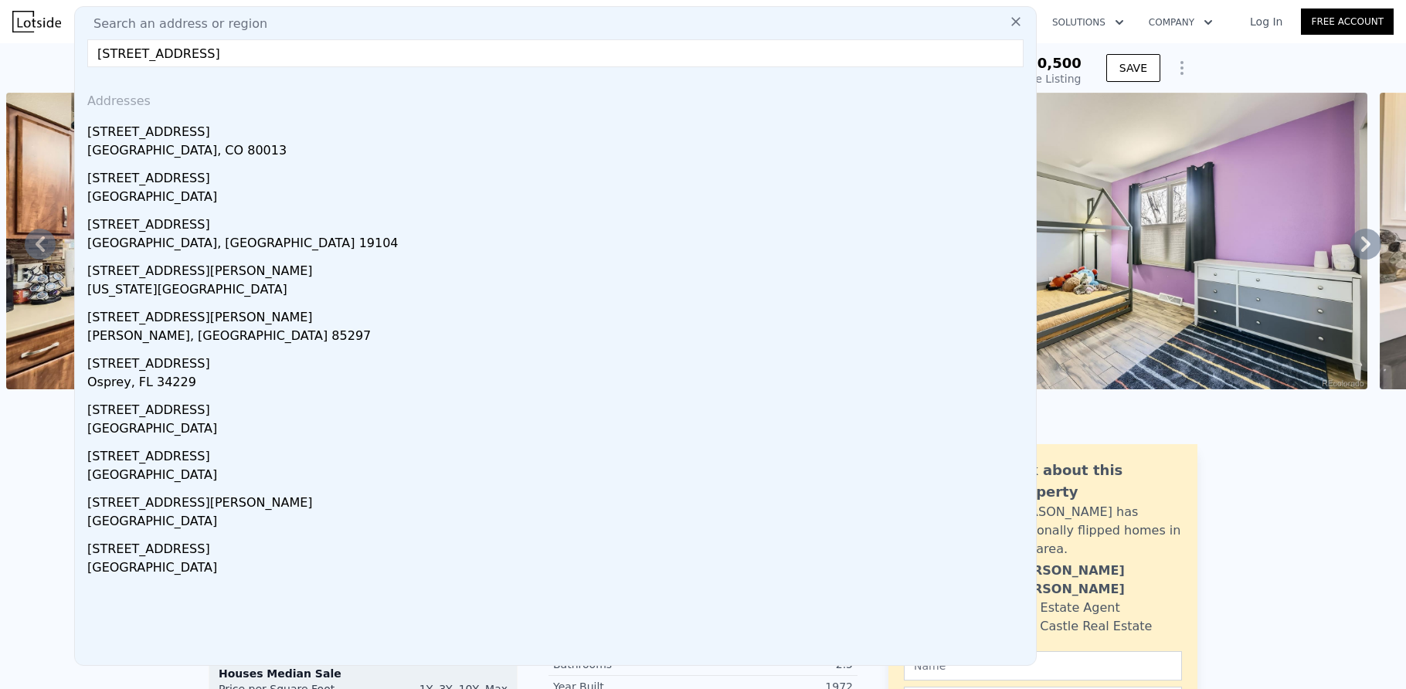
type input "6"
type input "2.25"
type input "3.5"
type input "1996"
type input "3364"
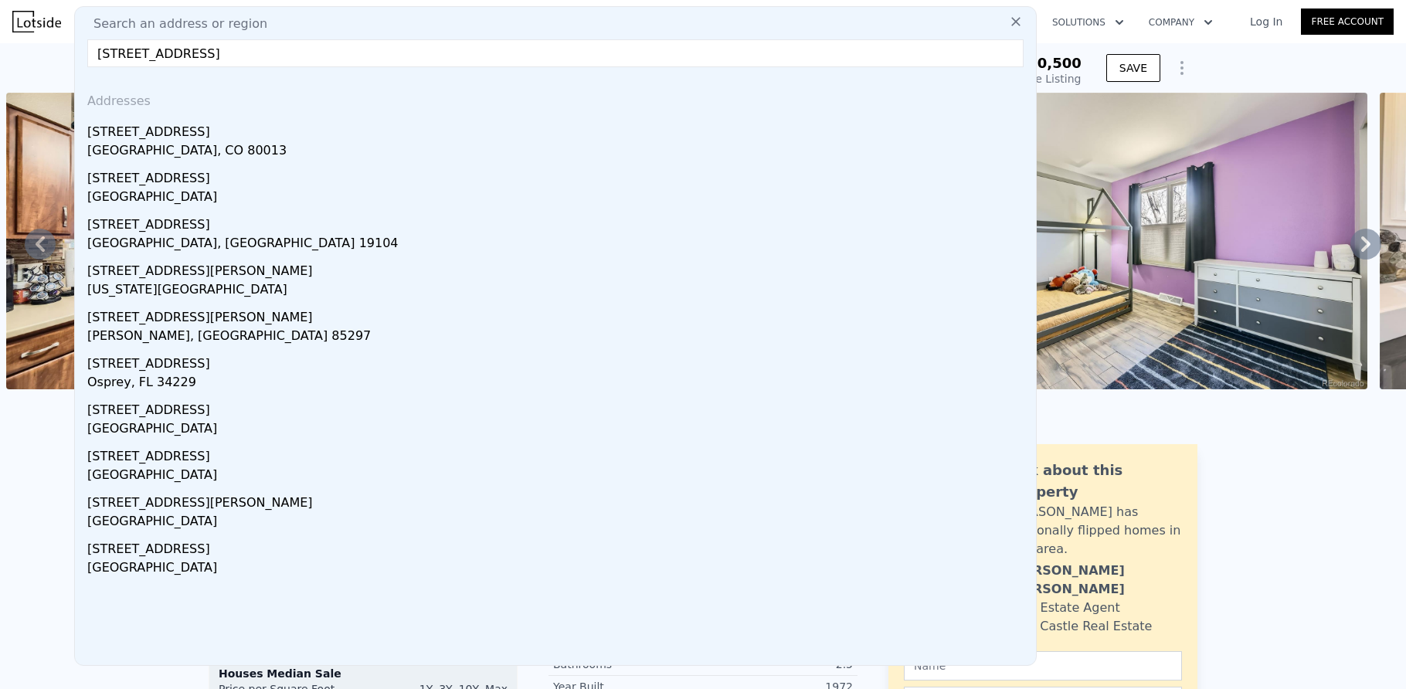
type input "5706"
type input "8712"
type input "$ 573,000"
type input "-$ 49,823"
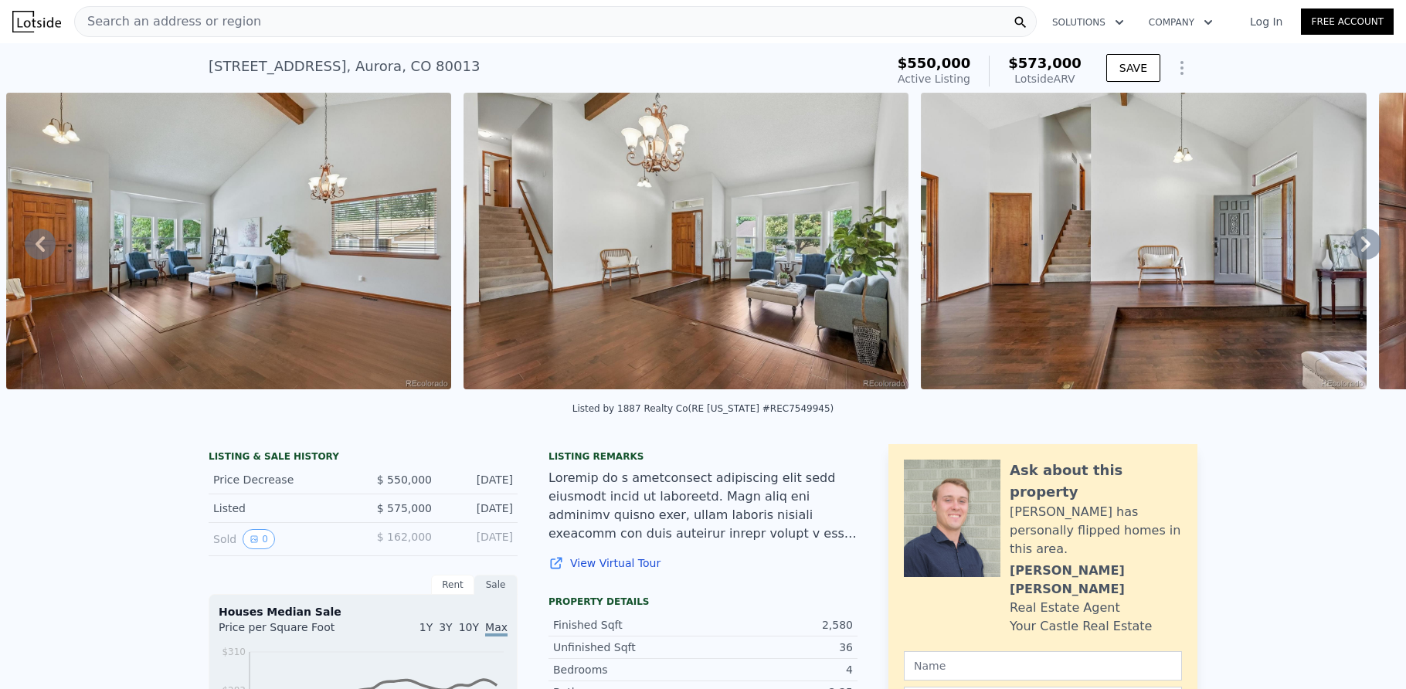
drag, startPoint x: 389, startPoint y: 406, endPoint x: 399, endPoint y: 409, distance: 10.3
click at [399, 409] on div "Listed by 1887 Realty Co (RE [US_STATE] #REC7549945)" at bounding box center [703, 413] width 1406 height 37
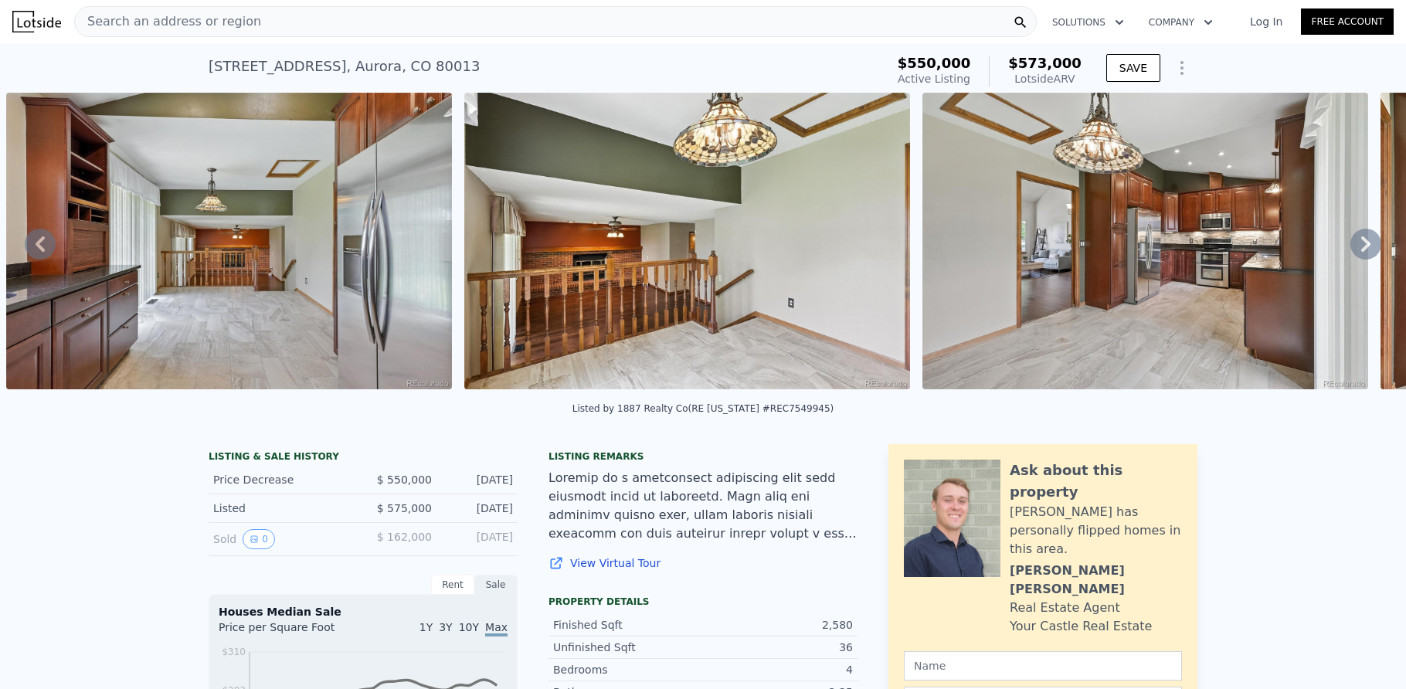
click at [395, 8] on div "Search an address or region" at bounding box center [555, 21] width 963 height 31
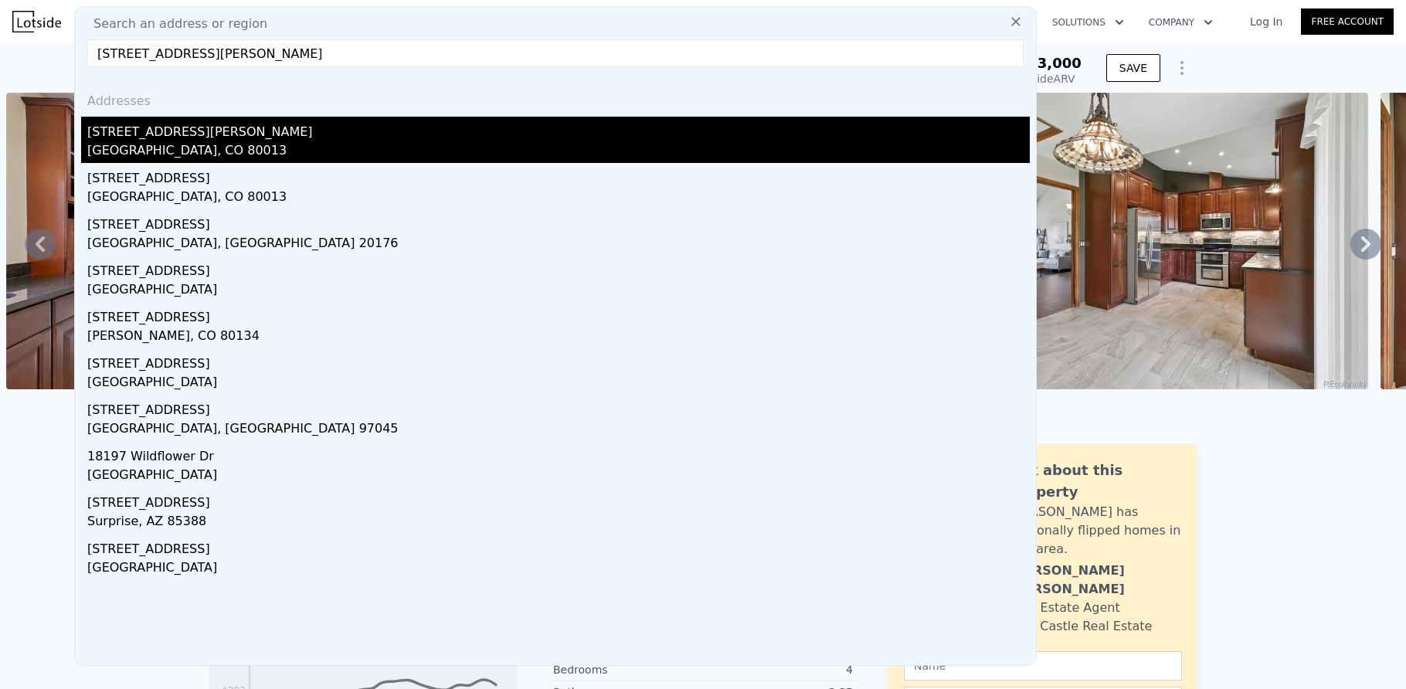
type input "[STREET_ADDRESS][PERSON_NAME]"
click at [141, 129] on div "[STREET_ADDRESS][PERSON_NAME]" at bounding box center [558, 129] width 943 height 25
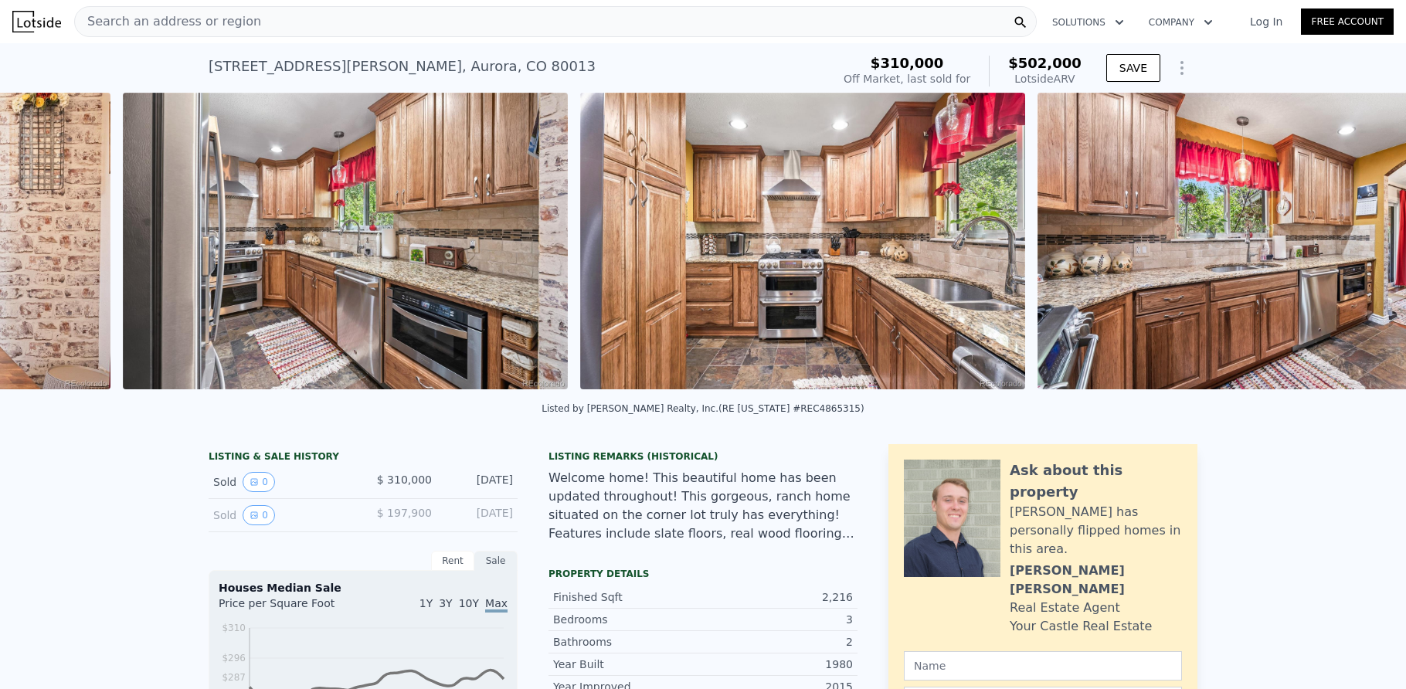
scroll to position [0, 3640]
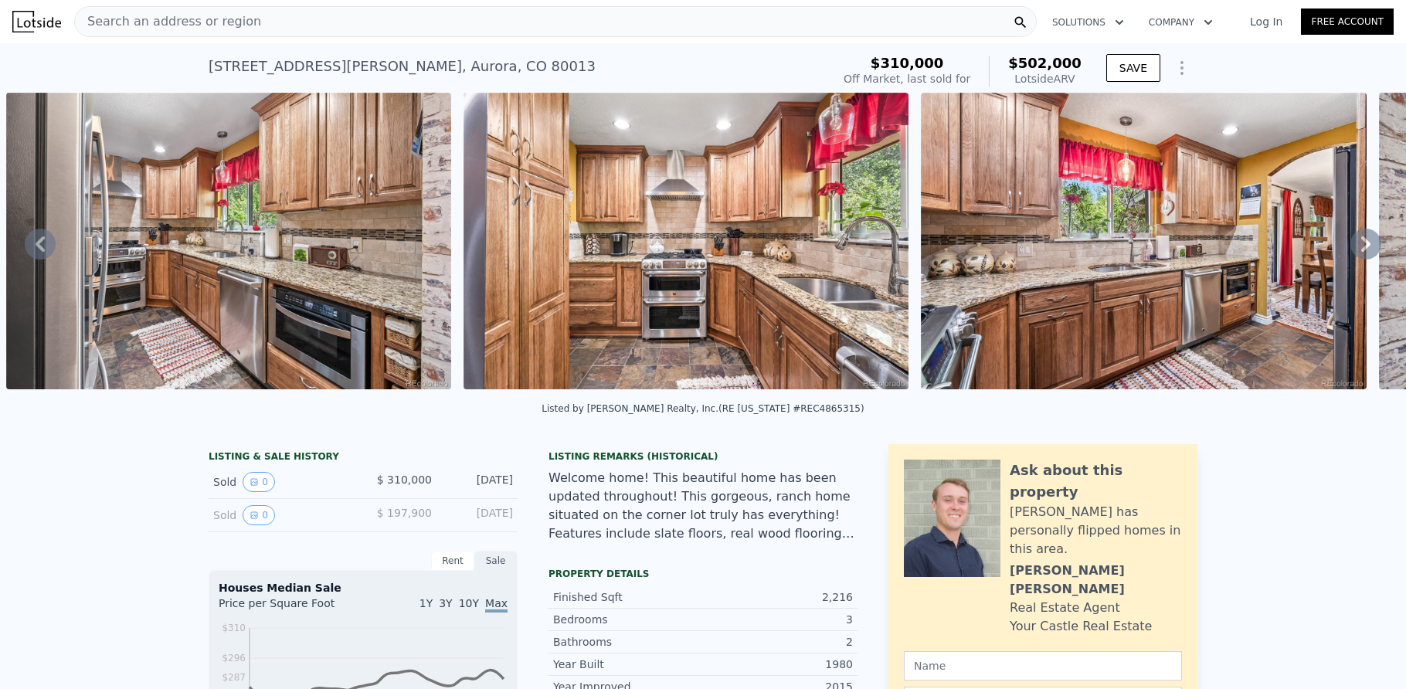
click at [346, 27] on div "Search an address or region" at bounding box center [555, 21] width 963 height 31
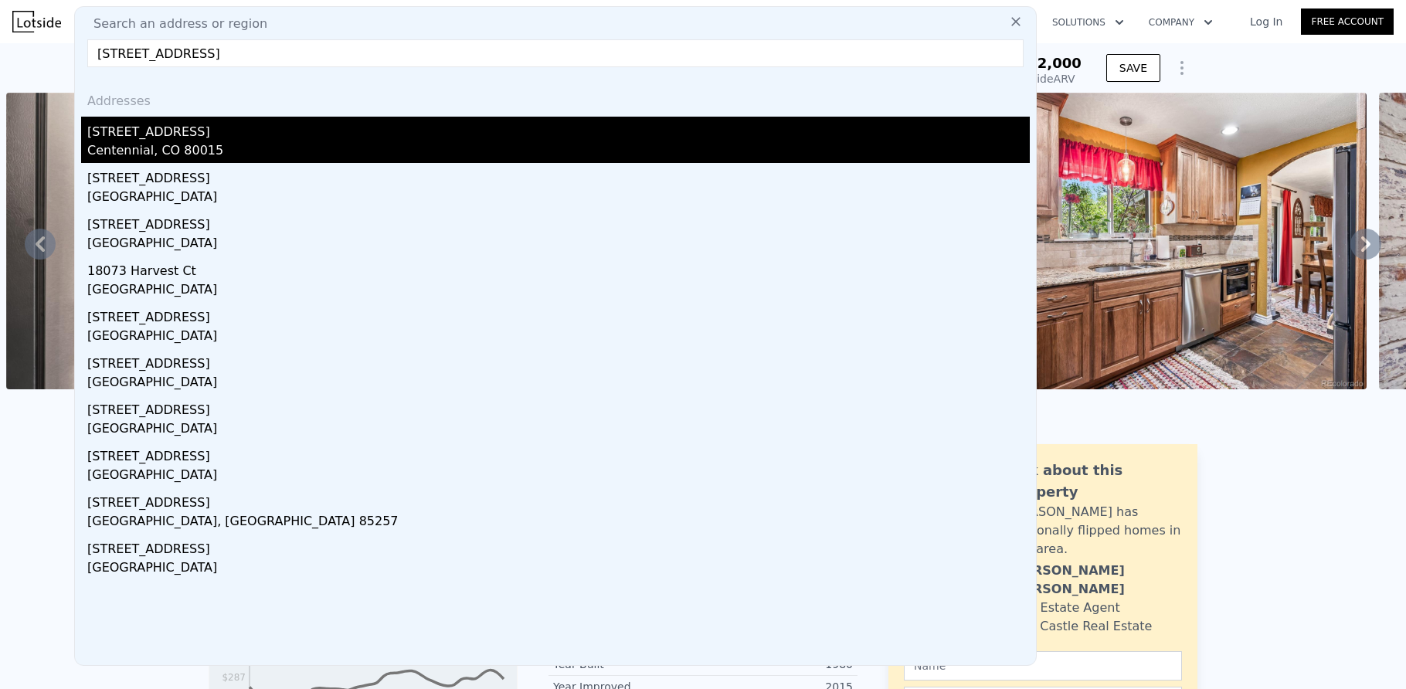
type input "[STREET_ADDRESS]"
click at [192, 127] on div "[STREET_ADDRESS]" at bounding box center [558, 129] width 943 height 25
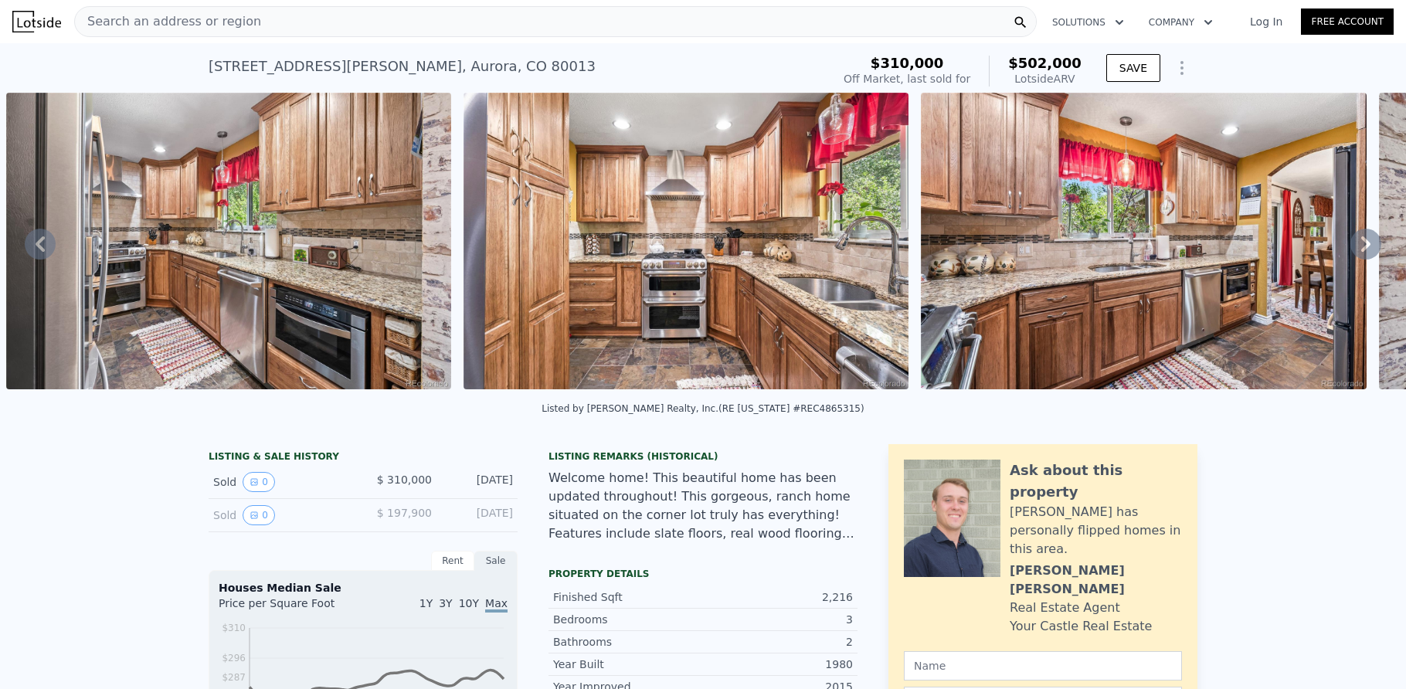
type input "4"
type input "2.25"
type input "3.25"
type input "2040"
type input "3124"
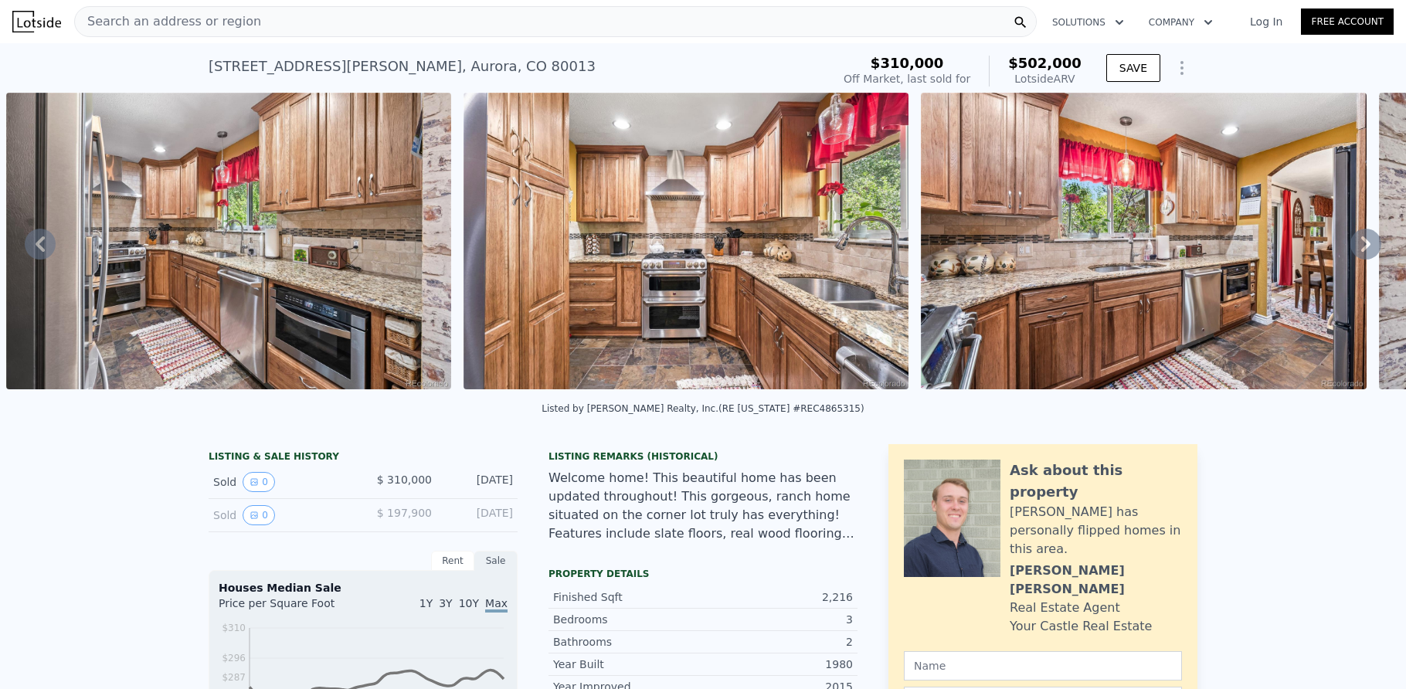
type input "4661"
type input "10019"
type input "$ 586,000"
type input "5"
type input "-$ 38,186"
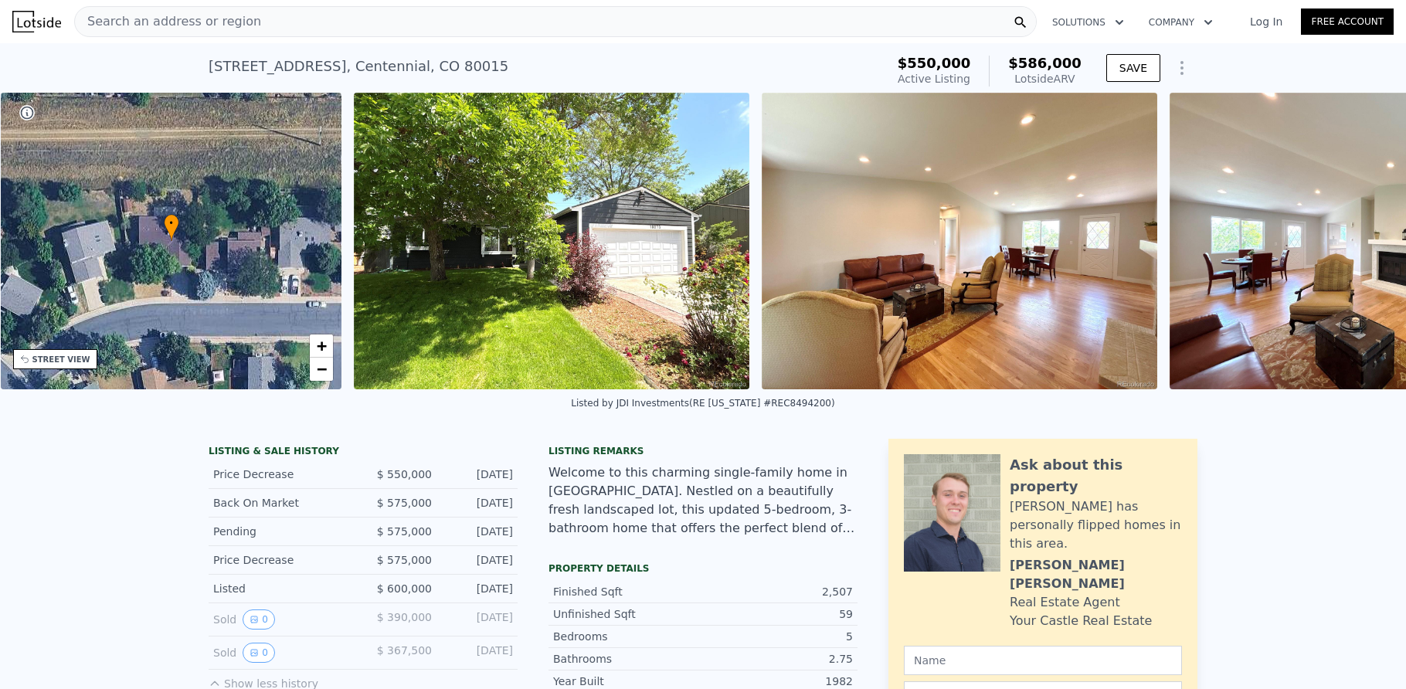
scroll to position [0, 360]
